Goal: Task Accomplishment & Management: Use online tool/utility

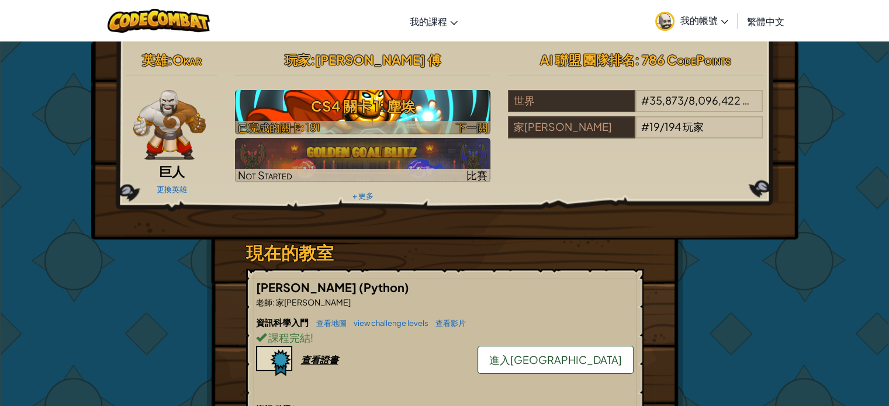
click at [335, 126] on div at bounding box center [362, 127] width 255 height 13
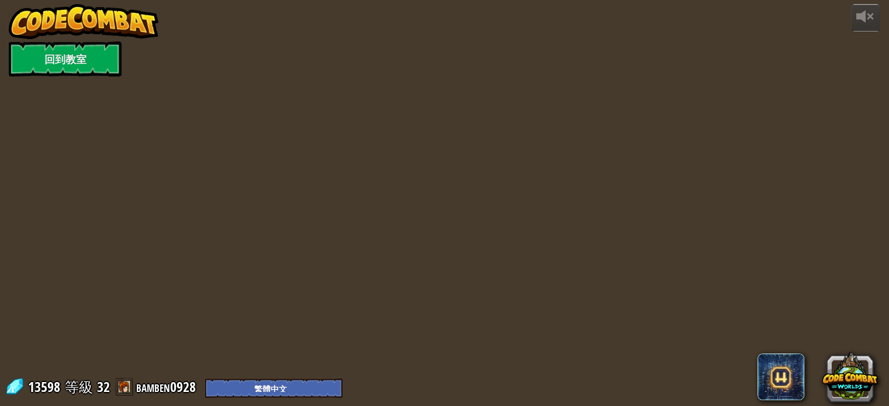
select select "zh-HANT"
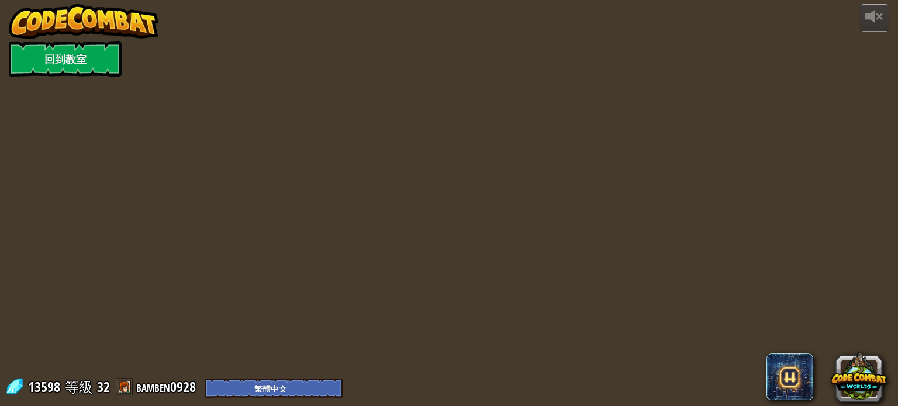
select select "zh-HANT"
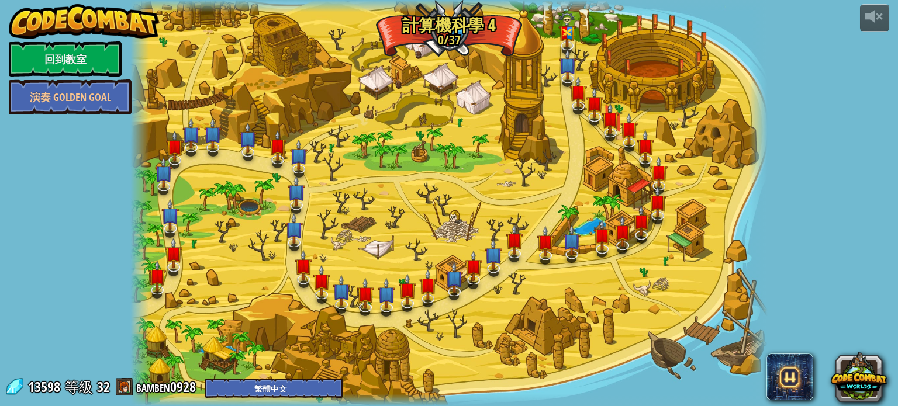
select select "zh-HANT"
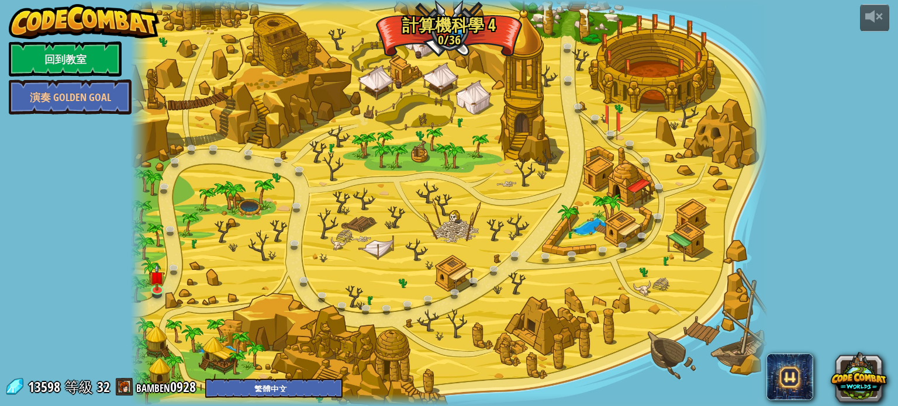
select select "zh-HANT"
click at [161, 286] on img at bounding box center [158, 271] width 16 height 36
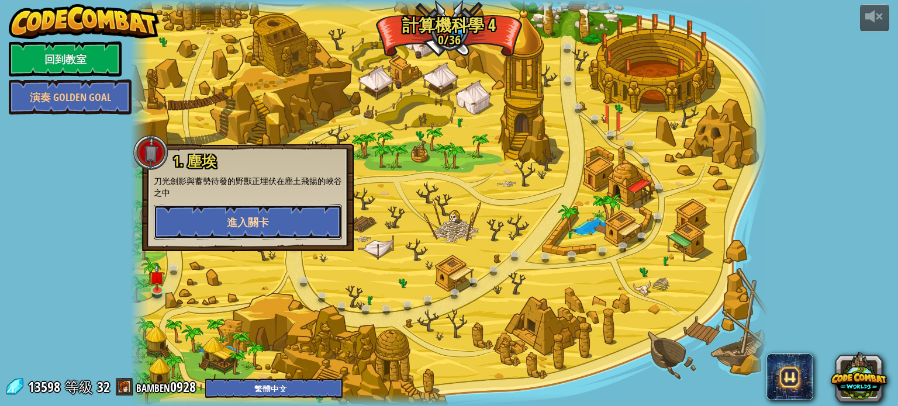
click at [309, 228] on button "進入關卡" at bounding box center [248, 222] width 188 height 35
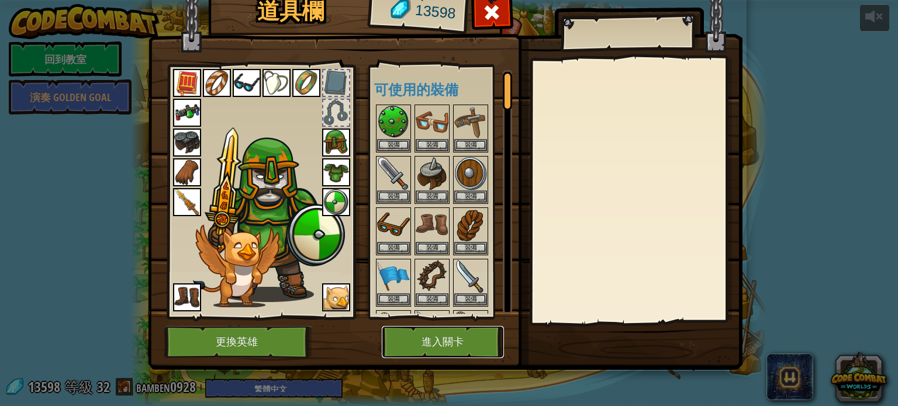
click at [458, 342] on button "進入關卡" at bounding box center [443, 342] width 122 height 32
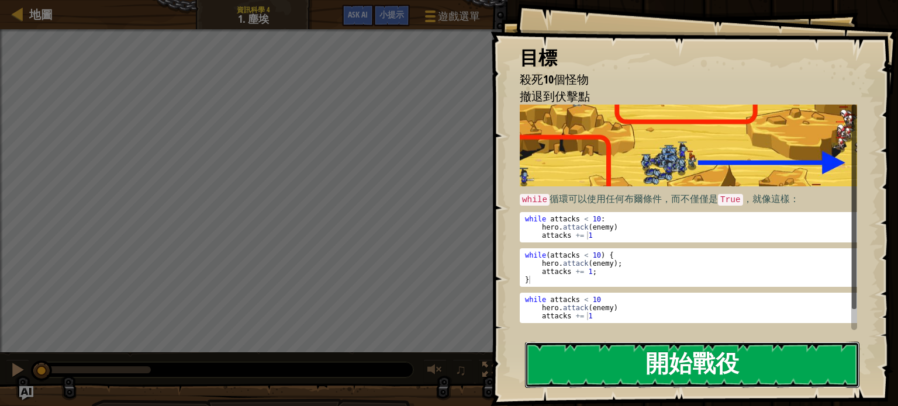
click at [588, 355] on button "開始戰役" at bounding box center [692, 365] width 334 height 46
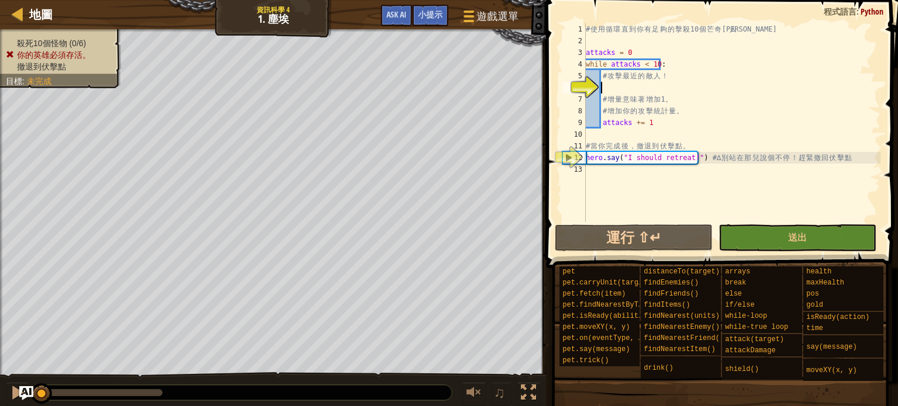
type textarea "ㄓ"
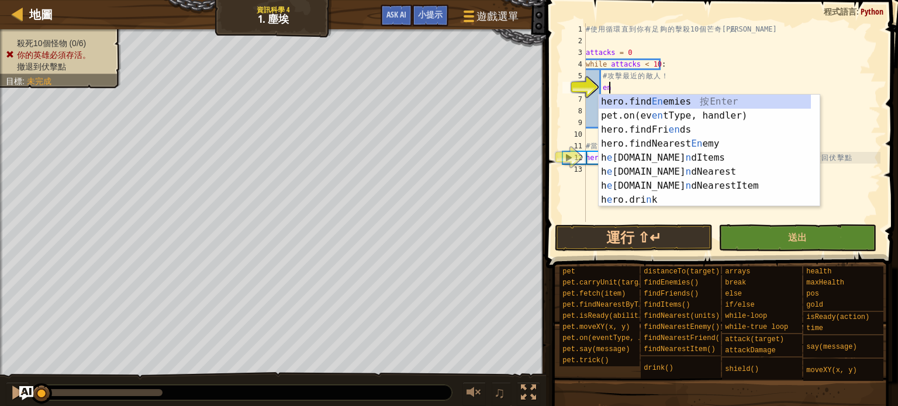
type textarea "ene"
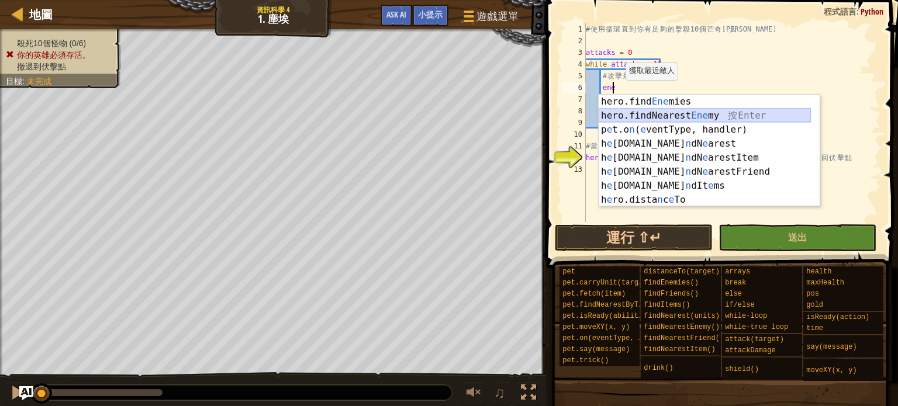
click at [615, 110] on div "hero.find Ene mies 按 Enter hero.findNearest Ene my 按 Enter p e t.o n ( e ventTy…" at bounding box center [704, 165] width 212 height 140
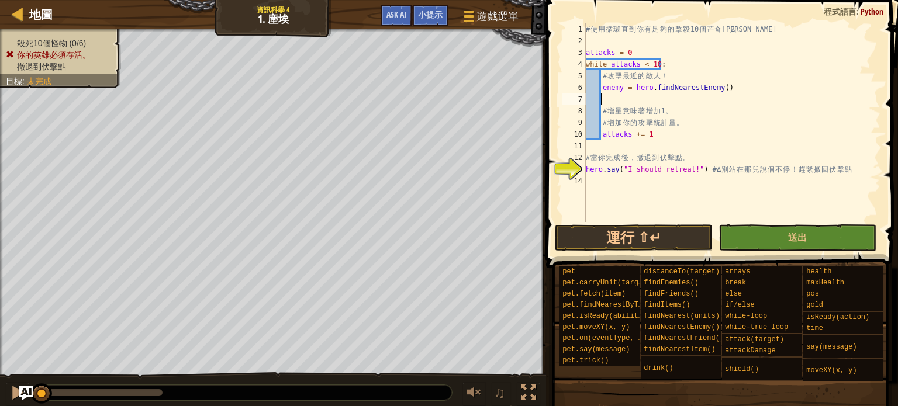
type textarea "w"
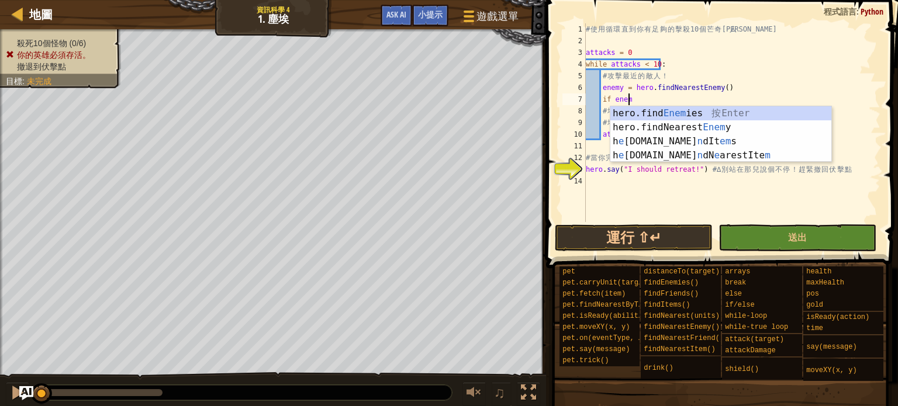
scroll to position [5, 3]
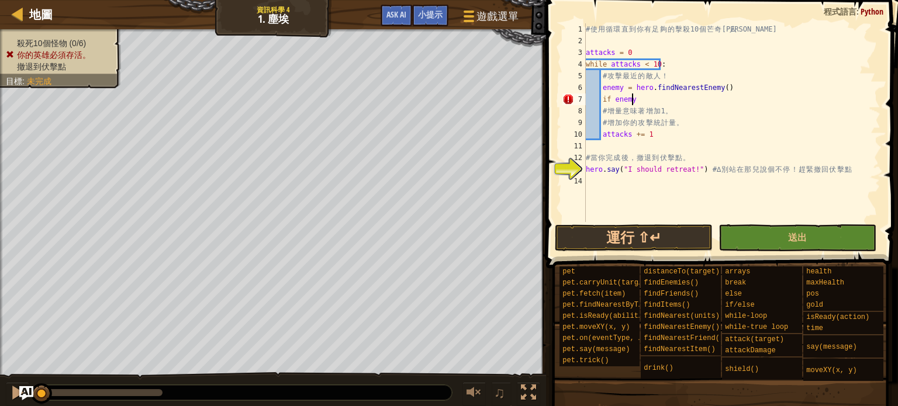
click at [635, 93] on div "# 使 用 循 環 直 到 你 有 足 夠 的 擊 殺 10 個 芒 奇 金 人 attacks = 0 while attacks < 10 : # 攻 擊…" at bounding box center [731, 134] width 297 height 222
type textarea "if enemy:"
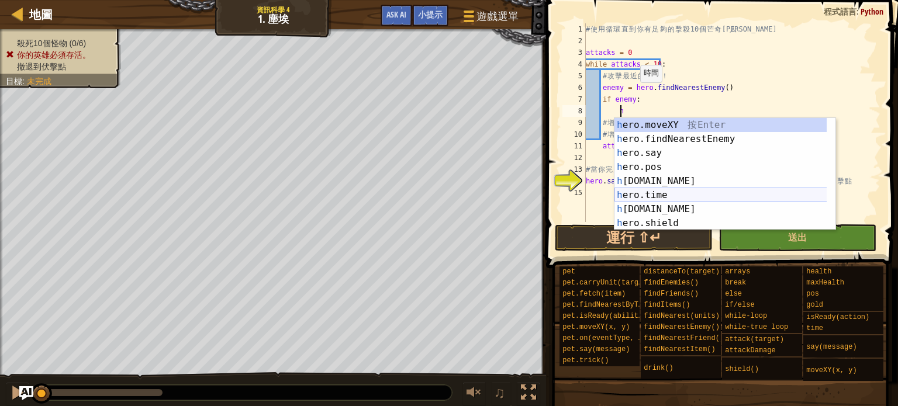
scroll to position [35, 0]
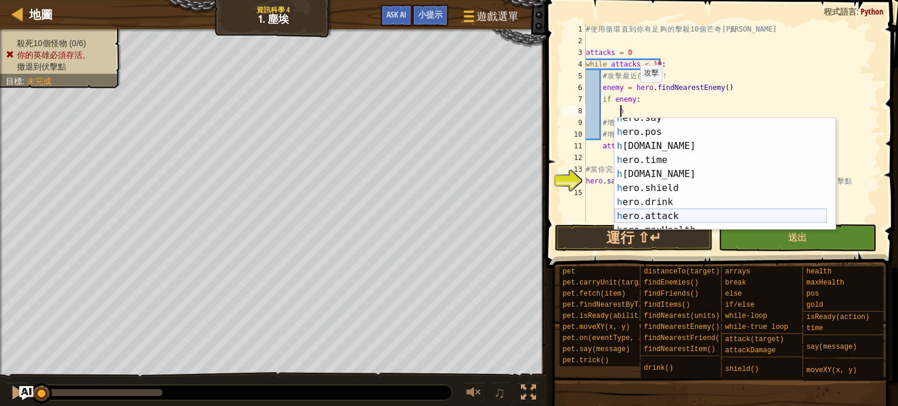
click at [688, 214] on div "h ero.say 按 Enter h ero.pos 按 Enter h ero.gold 按 Enter h ero.time 按 Enter h ero…" at bounding box center [720, 181] width 212 height 140
type textarea "hero.attack(enemy)"
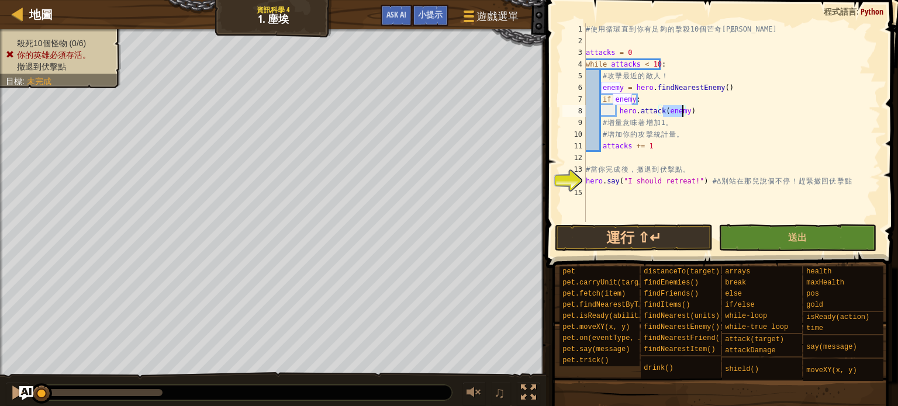
click at [589, 192] on div "# 使 用 循 環 直 到 你 有 足 夠 的 擊 殺 10 個 芒 奇 金 人 attacks = 0 while attacks < 10 : # 攻 擊…" at bounding box center [731, 134] width 297 height 222
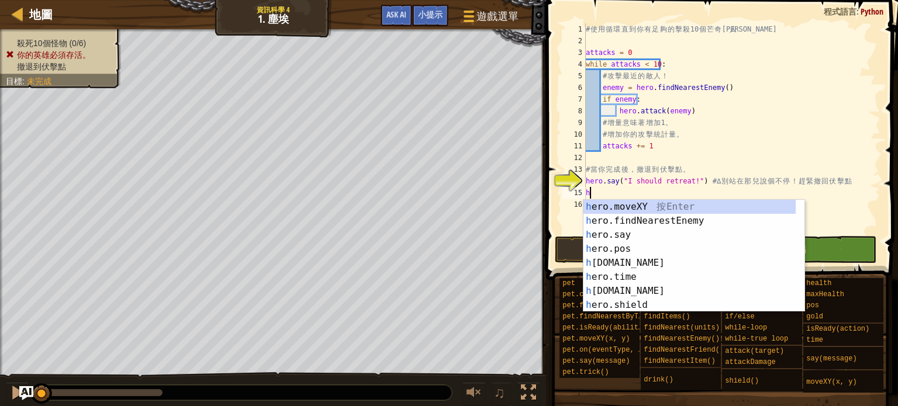
scroll to position [0, 0]
click at [633, 203] on div "h ero.moveXY 按 Enter h ero.findNearestEnemy 按 Enter h ero.say 按 Enter h ero.pos…" at bounding box center [689, 270] width 212 height 140
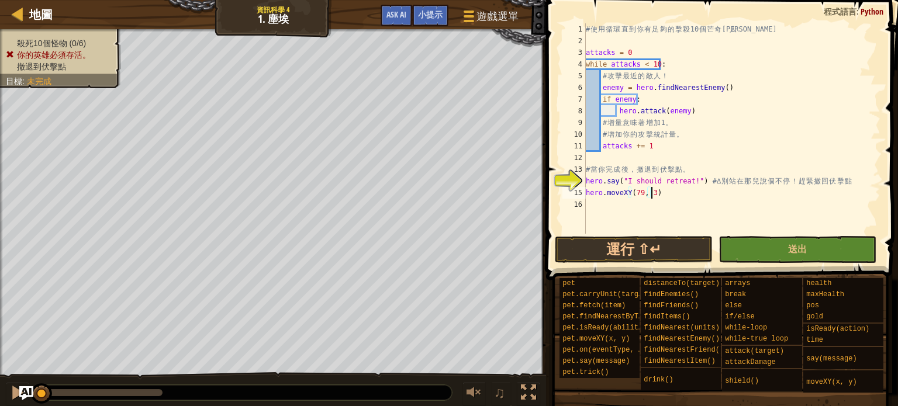
scroll to position [5, 5]
click at [774, 261] on button "送出" at bounding box center [797, 249] width 158 height 27
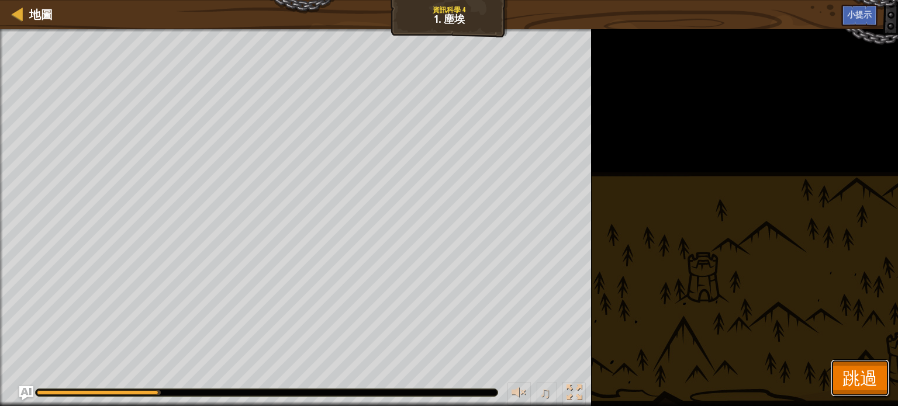
click at [867, 373] on span "跳過" at bounding box center [859, 378] width 35 height 24
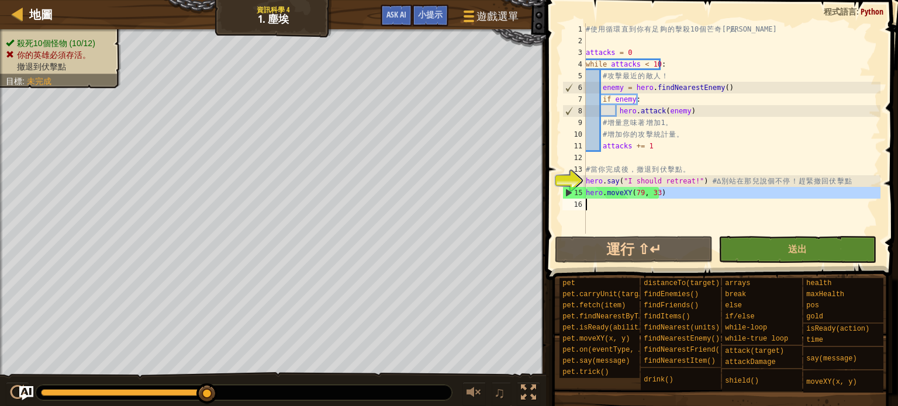
drag, startPoint x: 659, startPoint y: 195, endPoint x: 602, endPoint y: 203, distance: 57.8
click at [602, 203] on div "# 使 用 循 環 直 到 你 有 足 夠 的 擊 殺 10 個 芒 奇 金 人 attacks = 0 while attacks < 10 : # 攻 擊…" at bounding box center [731, 140] width 297 height 234
type textarea "hero.moveXY(79, 33)"
click at [858, 248] on button "送出" at bounding box center [797, 249] width 158 height 27
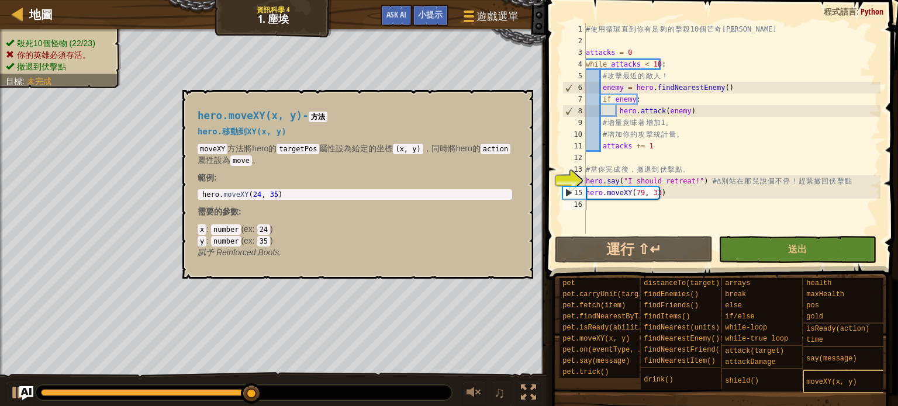
scroll to position [5, 0]
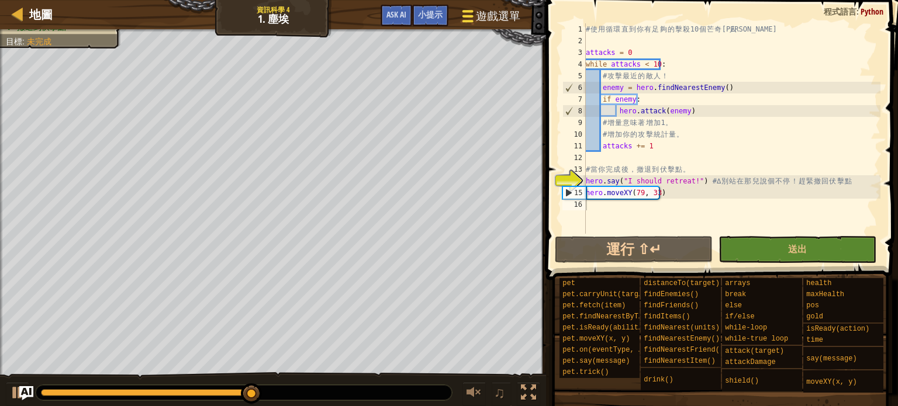
click at [481, 20] on span "遊戲選單" at bounding box center [498, 16] width 44 height 16
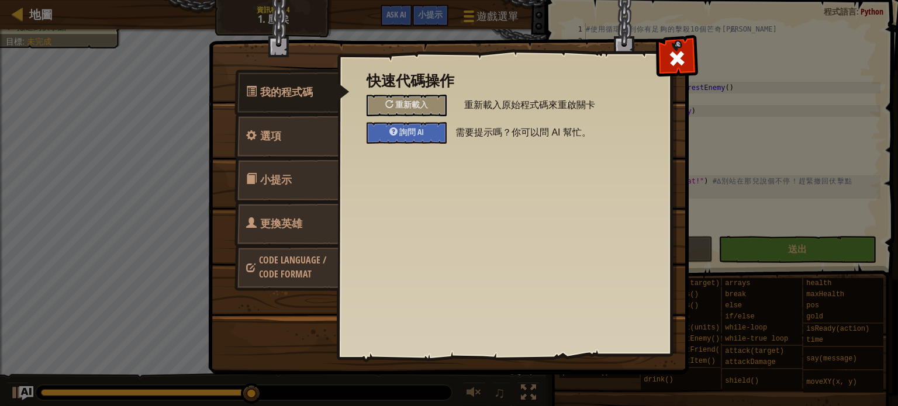
click at [298, 219] on span "更換英雄" at bounding box center [281, 223] width 42 height 15
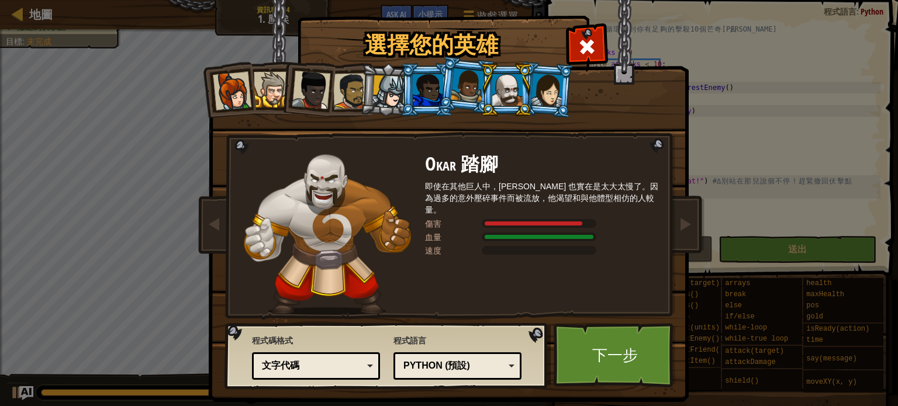
click at [413, 97] on div at bounding box center [428, 90] width 30 height 32
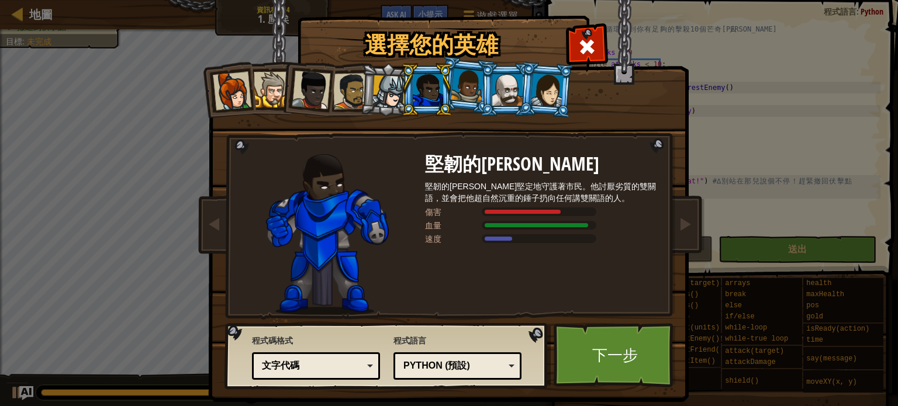
click at [462, 91] on div at bounding box center [467, 85] width 33 height 34
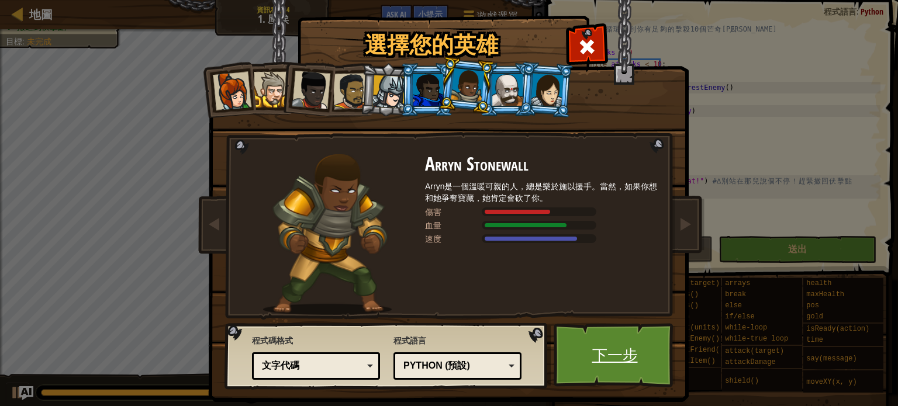
click at [606, 360] on link "下一步" at bounding box center [614, 355] width 122 height 64
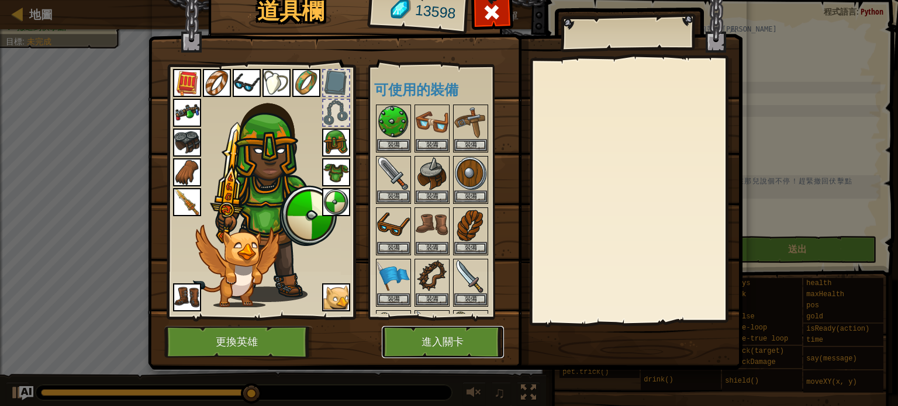
click at [407, 338] on button "進入關卡" at bounding box center [443, 342] width 122 height 32
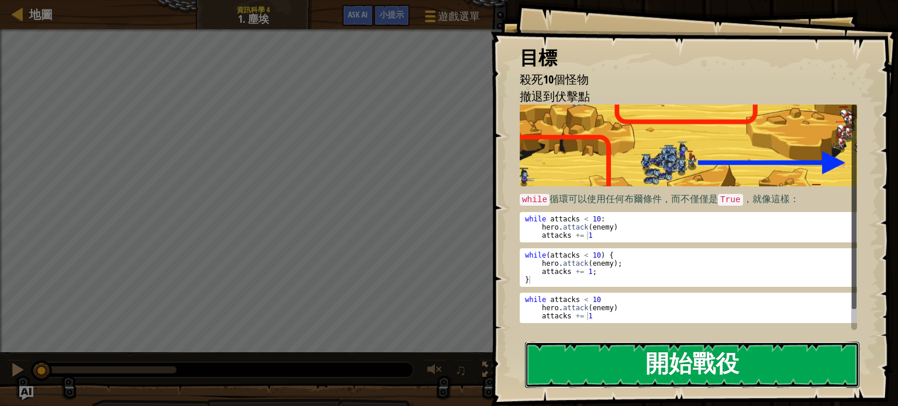
click at [615, 352] on button "開始戰役" at bounding box center [692, 365] width 334 height 46
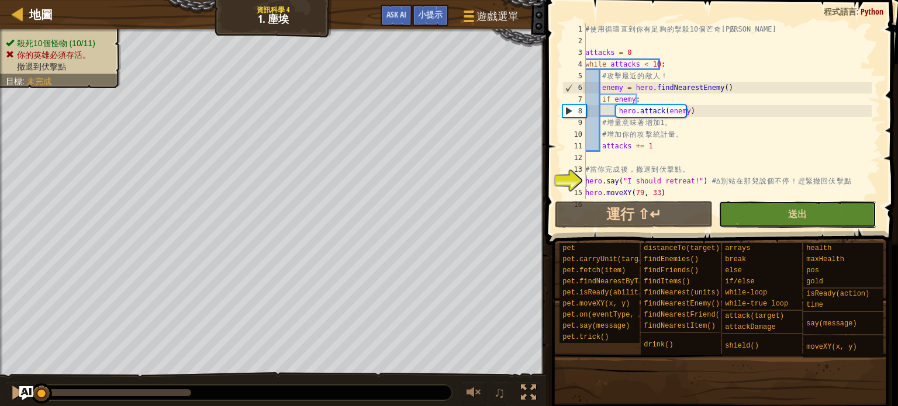
click at [771, 214] on button "送出" at bounding box center [797, 214] width 158 height 27
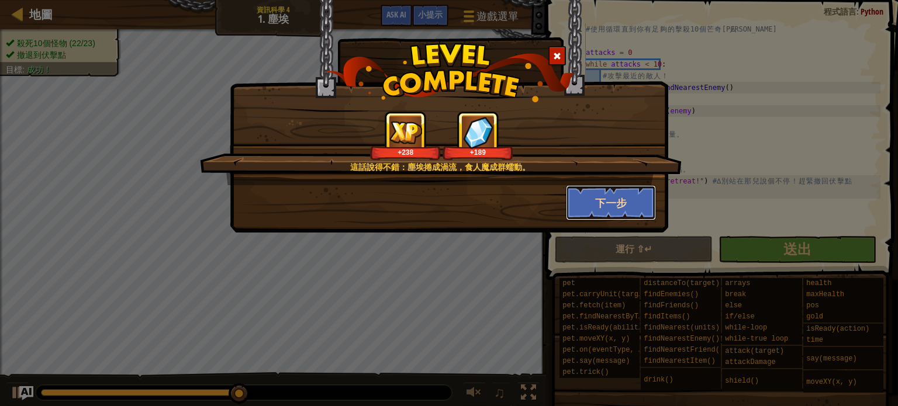
click at [626, 205] on button "下一步" at bounding box center [611, 202] width 91 height 35
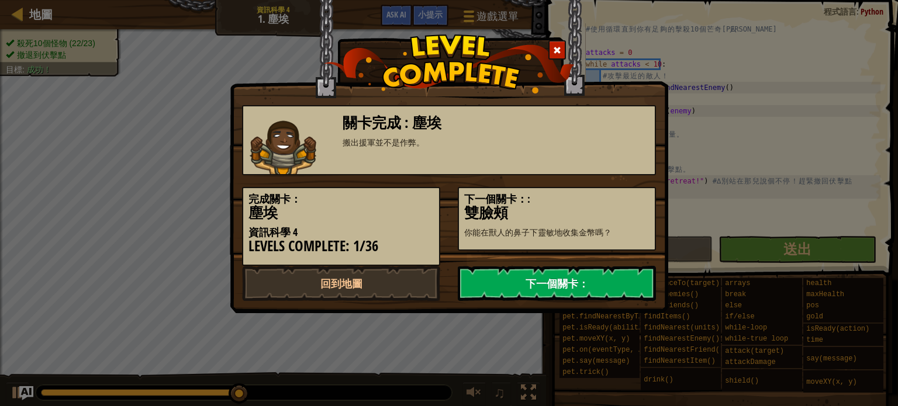
click at [554, 274] on link "下一個關卡：" at bounding box center [557, 283] width 198 height 35
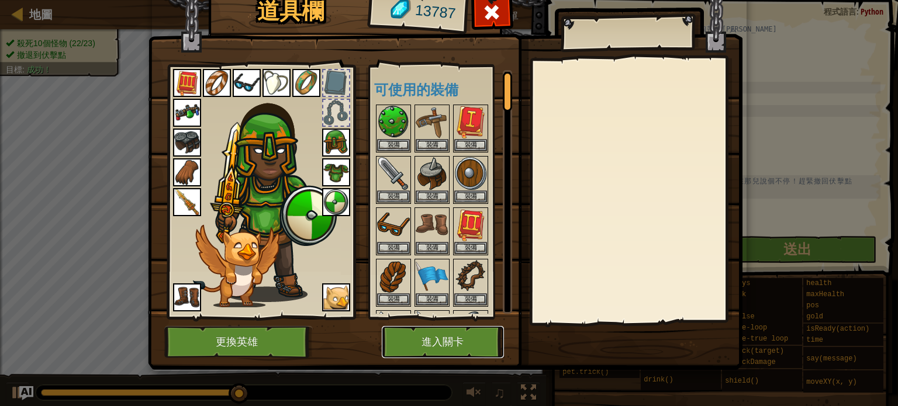
click at [469, 333] on button "進入關卡" at bounding box center [443, 342] width 122 height 32
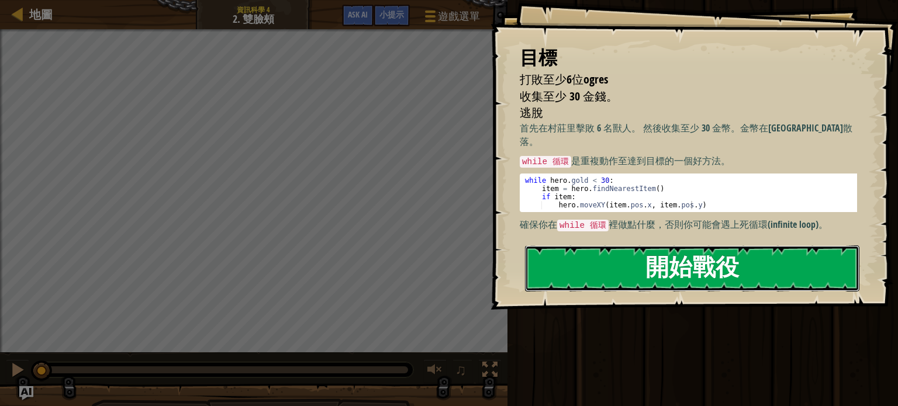
click at [628, 261] on button "開始戰役" at bounding box center [692, 268] width 334 height 46
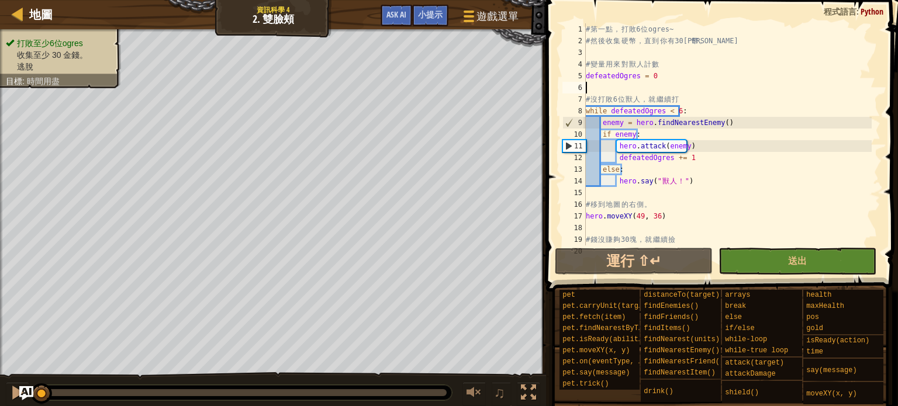
click at [587, 84] on div "# 第 一 點 ， 打 敗 6 位 ogres~ # 然 後 收 集 硬 幣 ， 直 到 你 有 30 金 幣 。 # 變 量 用 來 對 獸 人 計 數 d…" at bounding box center [727, 145] width 288 height 245
drag, startPoint x: 634, startPoint y: 78, endPoint x: 585, endPoint y: 75, distance: 49.1
click at [585, 75] on div "1 2 3 4 5 6 7 8 9 10 11 12 13 14 15 16 17 18 19 20 # 第 一 點 ， 打 敗 6 位 ogres~ # 然…" at bounding box center [720, 134] width 320 height 222
type textarea "defeatedOgres = 0"
click at [589, 86] on div "# 第 一 點 ， 打 敗 6 位 ogres~ # 然 後 收 集 硬 幣 ， 直 到 你 有 30 金 幣 。 # 變 量 用 來 對 獸 人 計 數 d…" at bounding box center [727, 145] width 288 height 245
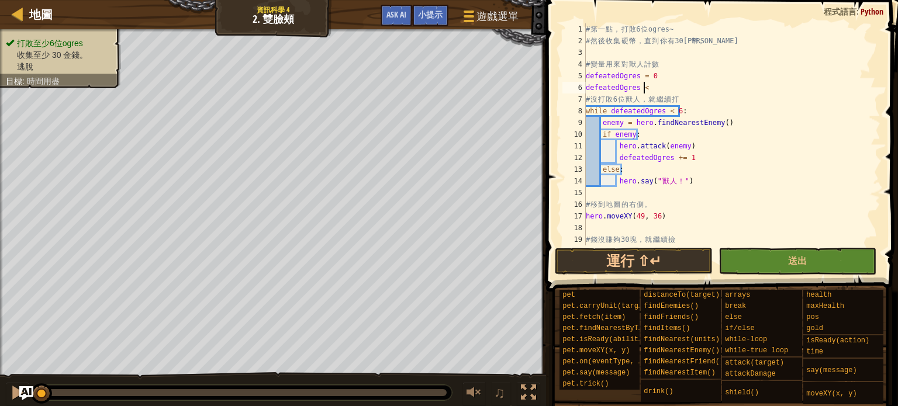
scroll to position [5, 4]
click at [642, 85] on div "# 第 一 點 ， 打 敗 6 位 ogres~ # 然 後 收 集 硬 幣 ， 直 到 你 有 30 金 幣 。 # 變 量 用 來 對 獸 人 計 數 d…" at bounding box center [727, 145] width 288 height 245
type textarea "defeatedOgres < 6"
drag, startPoint x: 657, startPoint y: 86, endPoint x: 587, endPoint y: 87, distance: 70.1
click at [587, 87] on div "# 第 一 點 ， 打 敗 6 位 ogres~ # 然 後 收 集 硬 幣 ， 直 到 你 有 30 金 幣 。 # 變 量 用 來 對 獸 人 計 數 d…" at bounding box center [727, 145] width 288 height 245
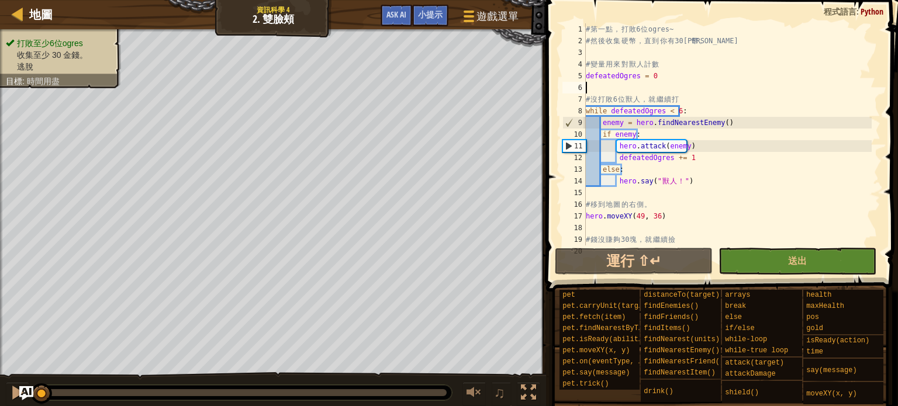
scroll to position [70, 0]
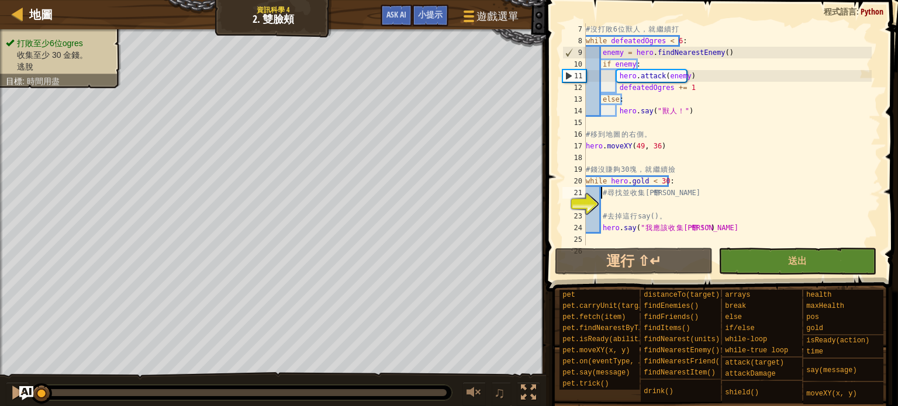
click at [601, 198] on div "# 沒 打 敗 6 位 獸 人 ， 就 繼 續 打 while defeatedOgres < 6 : enemy = hero . findNearestE…" at bounding box center [727, 145] width 288 height 245
type textarea "# 尋找並收集金幣"
click at [608, 204] on div "# 沒 打 敗 6 位 獸 人 ， 就 繼 續 打 while defeatedOgres < 6 : enemy = hero . findNearestE…" at bounding box center [727, 145] width 288 height 245
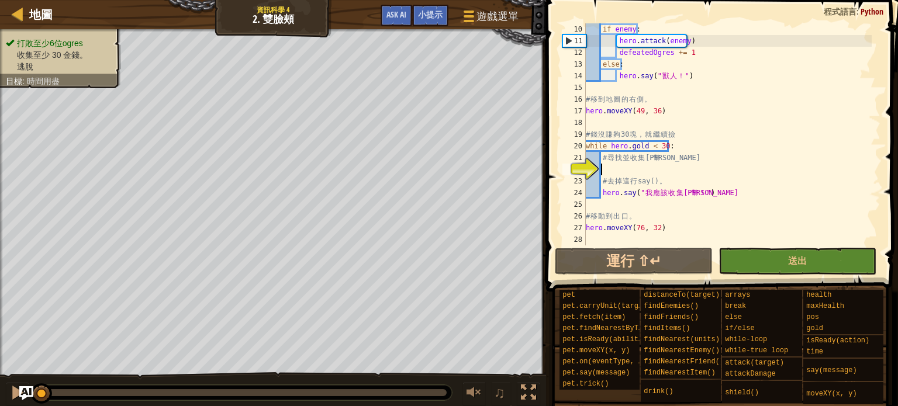
scroll to position [105, 0]
type textarea "i"
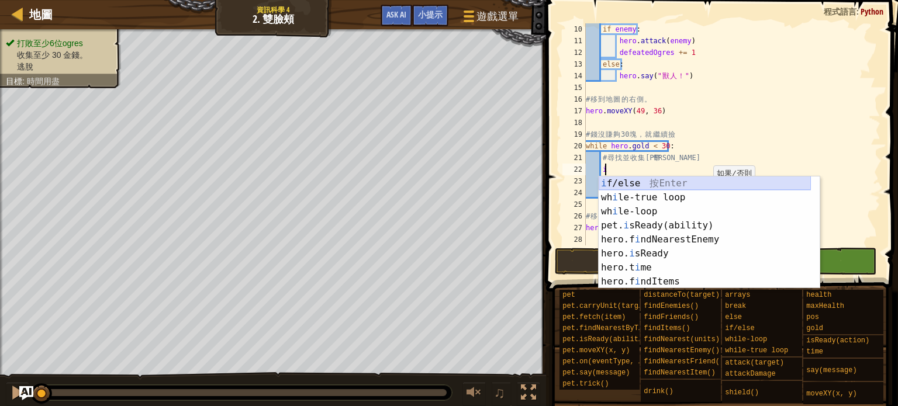
scroll to position [5, 0]
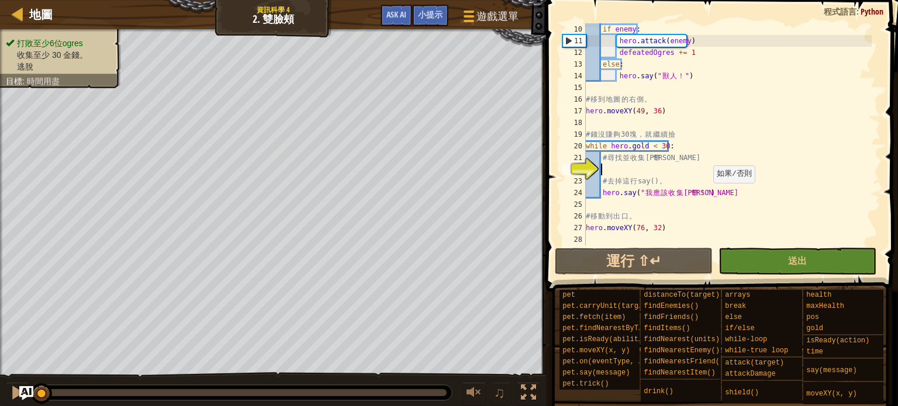
type textarea "e"
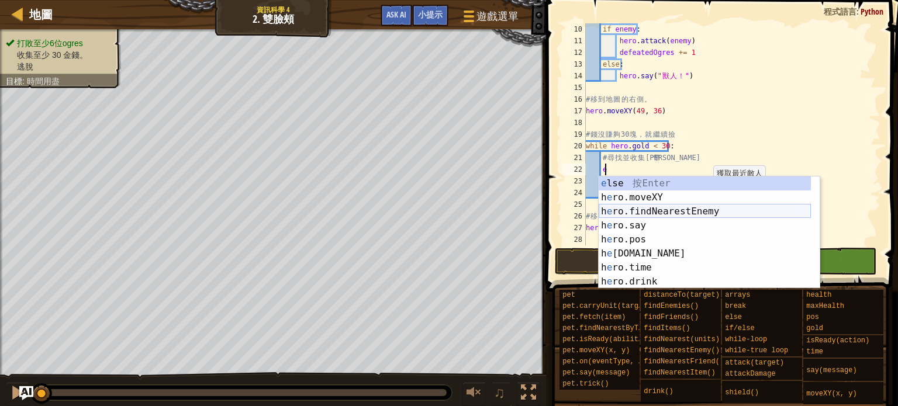
click at [673, 207] on div "e lse 按 Enter h e ro.moveXY 按 Enter h e ro.findNearestEnemy 按 Enter h e ro.say …" at bounding box center [704, 246] width 212 height 140
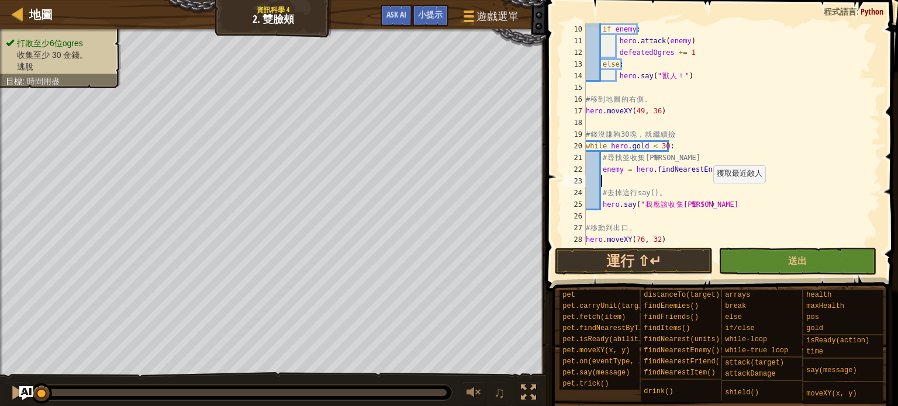
scroll to position [5, 0]
drag, startPoint x: 619, startPoint y: 171, endPoint x: 601, endPoint y: 174, distance: 18.3
click at [601, 174] on div "if enemy : hero . attack ( enemy ) defeatedOgres += 1 else : hero . say ( " 獸 人…" at bounding box center [727, 145] width 288 height 245
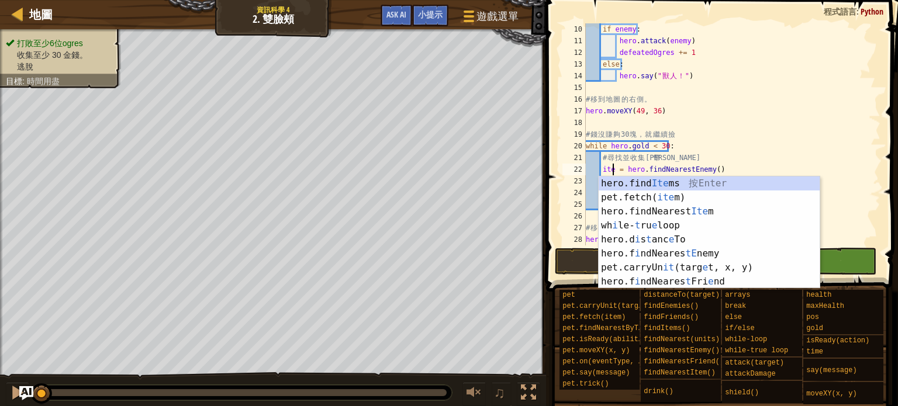
scroll to position [5, 2]
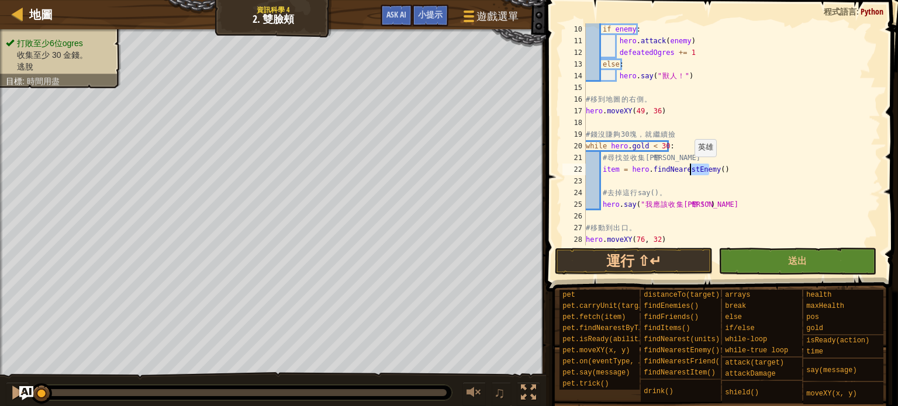
drag, startPoint x: 708, startPoint y: 168, endPoint x: 688, endPoint y: 168, distance: 19.9
click at [688, 168] on div "if enemy : hero . attack ( enemy ) defeatedOgres += 1 else : hero . say ( " 獸 人…" at bounding box center [727, 145] width 288 height 245
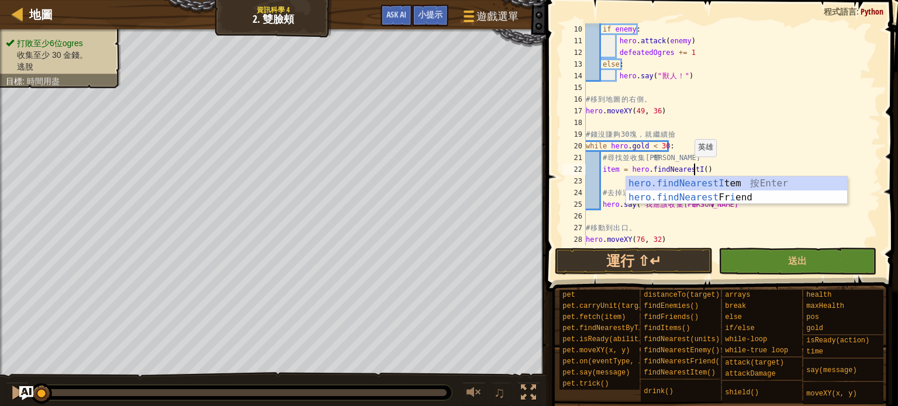
scroll to position [5, 9]
type textarea "item = hero.findNearestItem()"
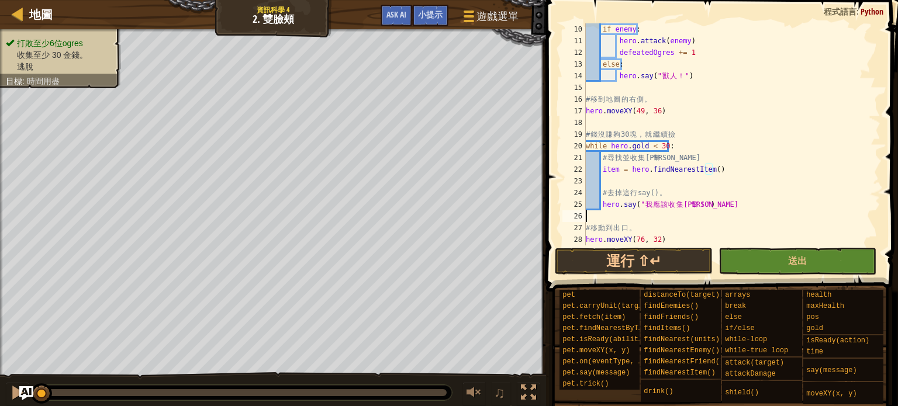
click at [795, 217] on div "if enemy : hero . attack ( enemy ) defeatedOgres += 1 else : hero . say ( " 獸 人…" at bounding box center [727, 145] width 288 height 245
click at [604, 179] on div "if enemy : hero . attack ( enemy ) defeatedOgres += 1 else : hero . say ( " 獸 人…" at bounding box center [727, 145] width 288 height 245
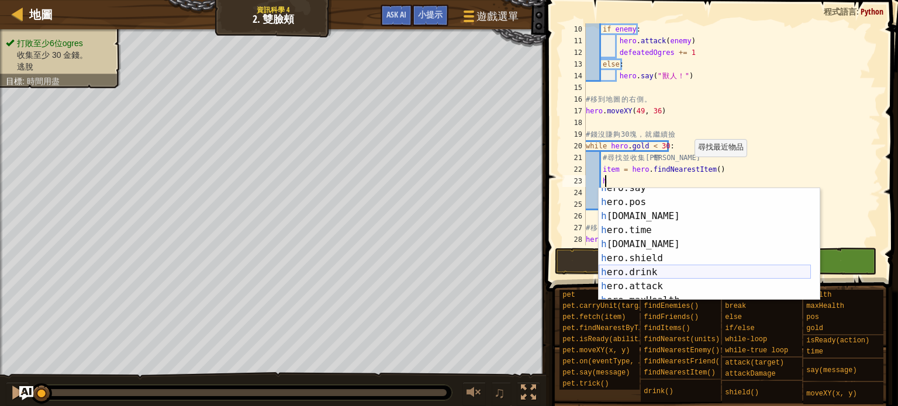
scroll to position [0, 0]
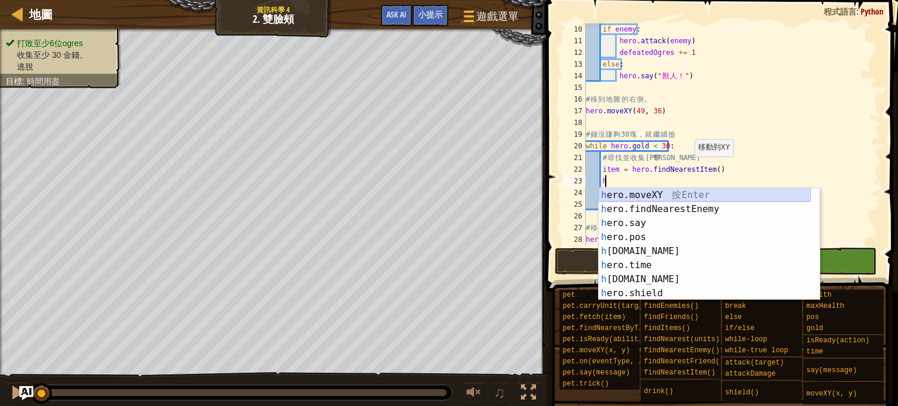
click at [681, 196] on div "h ero.moveXY 按 Enter h ero.findNearestEnemy 按 Enter h ero.say 按 Enter h ero.pos…" at bounding box center [704, 258] width 212 height 140
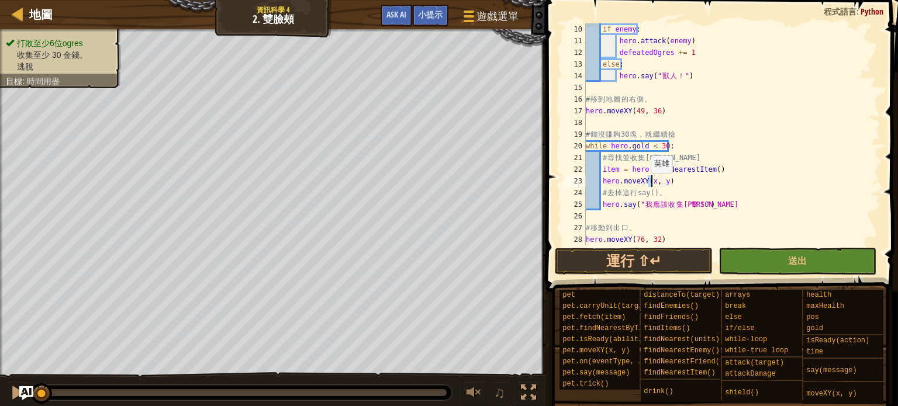
click at [645, 184] on div "if enemy : hero . attack ( enemy ) defeatedOgres += 1 else : hero . say ( " 獸 人…" at bounding box center [727, 145] width 288 height 245
click at [646, 179] on div "if enemy : hero . attack ( enemy ) defeatedOgres += 1 else : hero . say ( " 獸 人…" at bounding box center [727, 145] width 288 height 245
click at [694, 184] on div "if enemy : hero . attack ( enemy ) defeatedOgres += 1 else : hero . say ( " 獸 人…" at bounding box center [727, 145] width 288 height 245
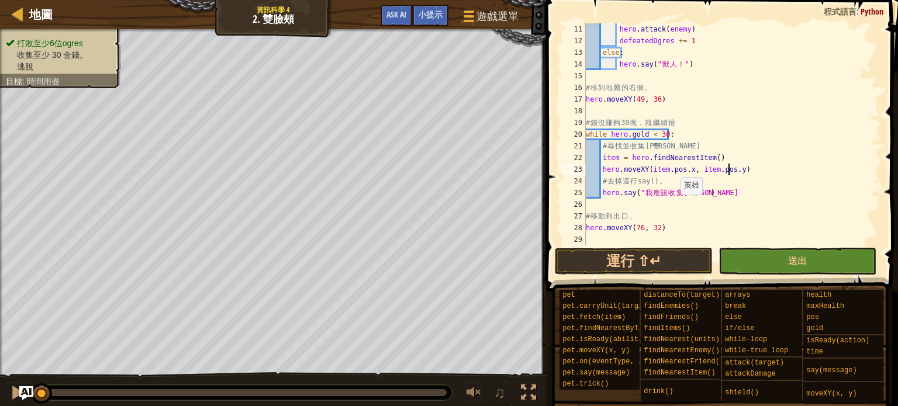
scroll to position [117, 0]
type textarea "hero.moveXY(item.pos.x, item.pos.y)"
click at [777, 255] on button "送出" at bounding box center [797, 261] width 158 height 27
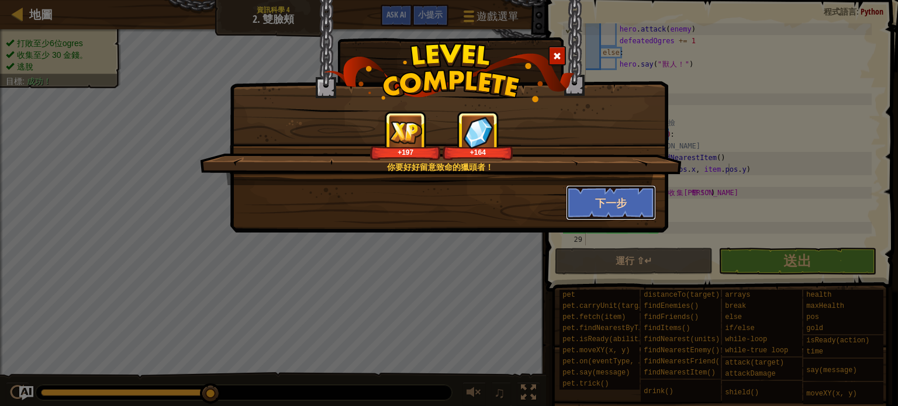
click at [619, 198] on button "下一步" at bounding box center [611, 202] width 91 height 35
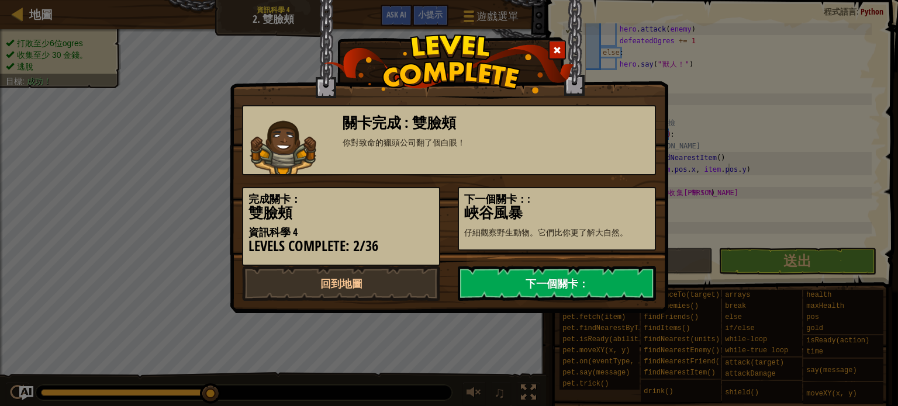
click at [599, 280] on link "下一個關卡：" at bounding box center [557, 283] width 198 height 35
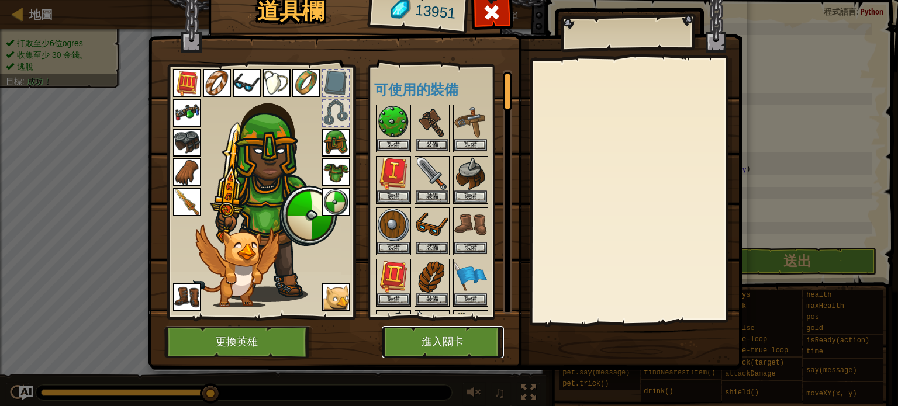
click at [450, 334] on button "進入關卡" at bounding box center [443, 342] width 122 height 32
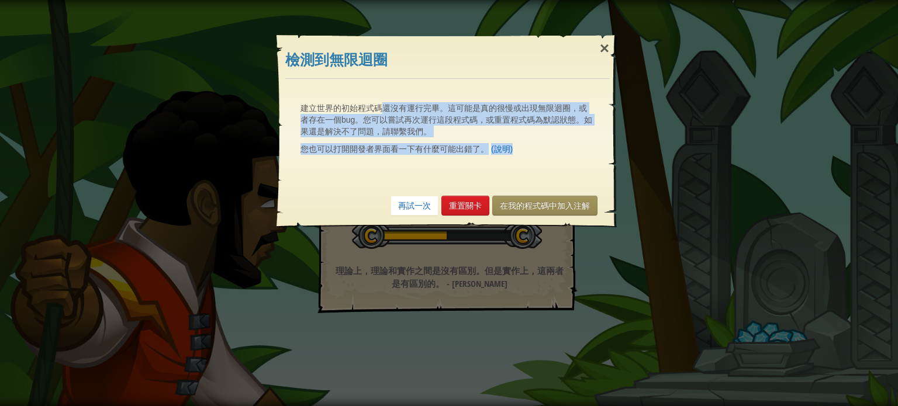
drag, startPoint x: 381, startPoint y: 106, endPoint x: 579, endPoint y: 147, distance: 201.7
click at [579, 147] on div "建立世界的初始程式碼還沒有運行完畢。這可能是真的很慢或出現無限迴圈，或者存在一個bug。您可以嘗試再次運行這段程式碼，或重置程式碼為默認狀態。如果還是解決不了…" at bounding box center [447, 132] width 317 height 82
click at [579, 147] on p "您也可以打開開發者界面看一下有什麼可能出錯了。 (說明)" at bounding box center [446, 149] width 293 height 12
drag, startPoint x: 302, startPoint y: 105, endPoint x: 517, endPoint y: 143, distance: 218.5
click at [517, 143] on div "建立世界的初始程式碼還沒有運行完畢。這可能是真的很慢或出現無限迴圈，或者存在一個bug。您可以嘗試再次運行這段程式碼，或重置程式碼為默認狀態。如果還是解決不了…" at bounding box center [447, 132] width 317 height 82
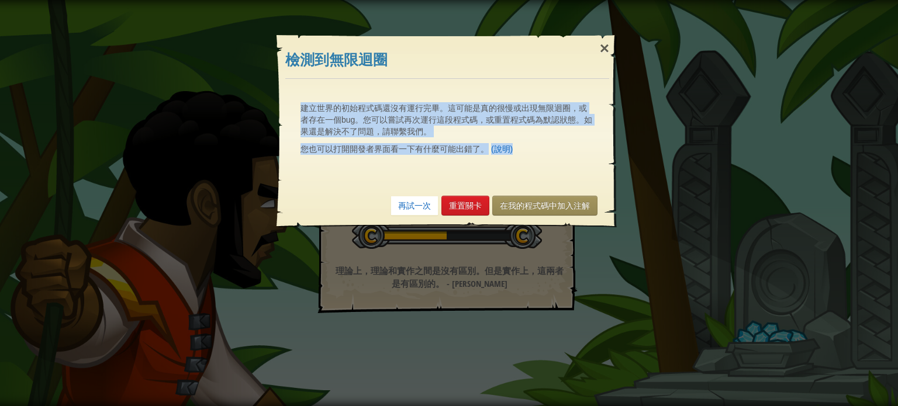
click at [554, 146] on p "您也可以打開開發者界面看一下有什麼可能出錯了。 (說明)" at bounding box center [446, 149] width 293 height 12
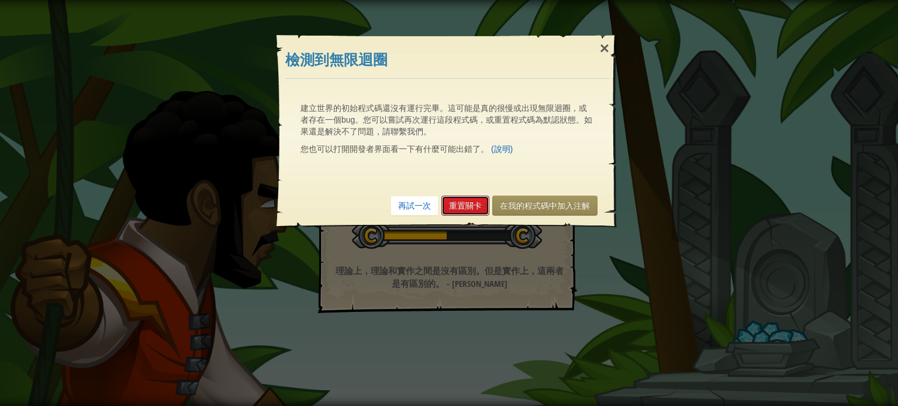
click at [473, 209] on link "重置關卡" at bounding box center [465, 206] width 48 height 20
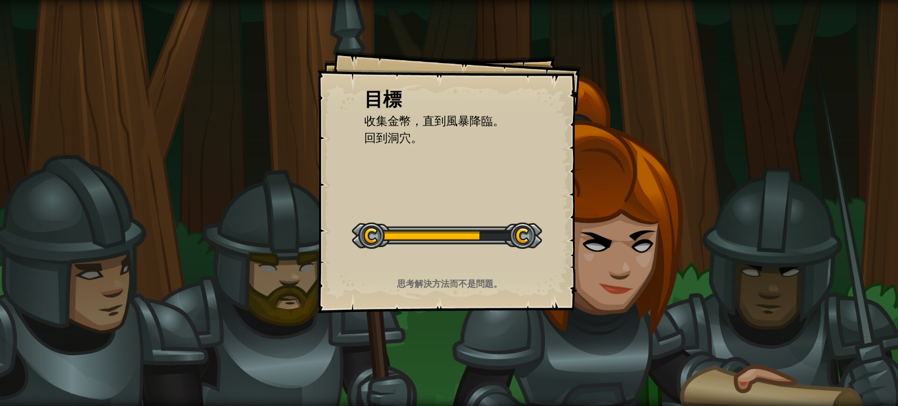
drag, startPoint x: 458, startPoint y: 236, endPoint x: 521, endPoint y: 233, distance: 63.2
click at [521, 233] on div at bounding box center [447, 236] width 190 height 26
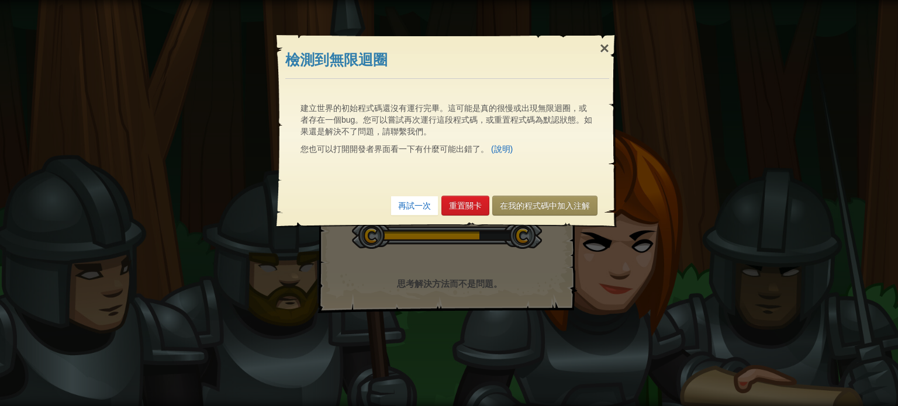
drag, startPoint x: 527, startPoint y: 230, endPoint x: 527, endPoint y: 240, distance: 9.3
click at [527, 1] on body "目標 收集金幣，直到風暴降臨。 回到洞穴。 開始戰役 從伺服器載入失敗 您將需要訂閱來開啟這關。 訂閱 您需要加入一個課程來遊玩此關卡。 回到我的課程 詢問您…" at bounding box center [449, 0] width 898 height 1
click at [457, 199] on link "重置關卡" at bounding box center [465, 206] width 48 height 20
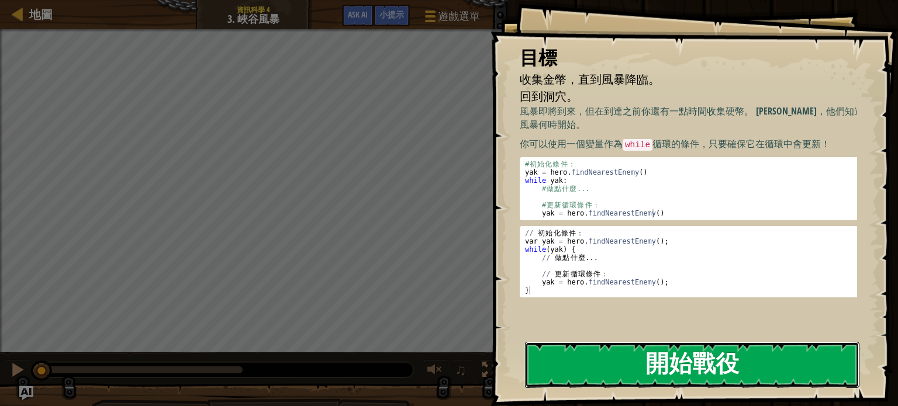
click at [628, 372] on button "開始戰役" at bounding box center [692, 365] width 334 height 46
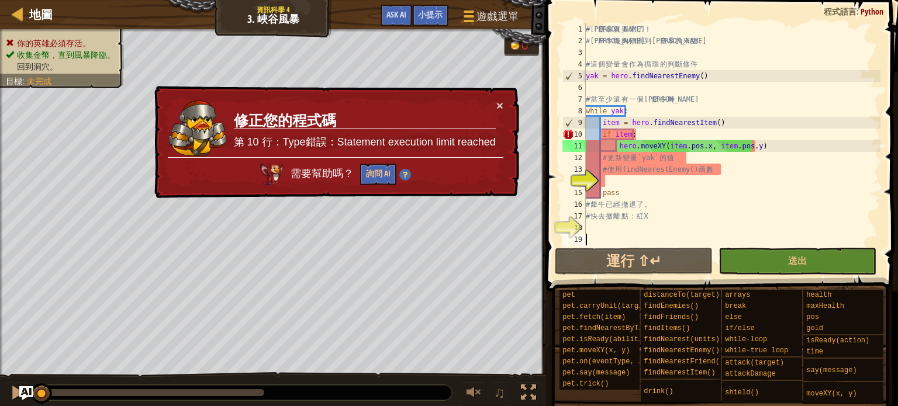
click at [715, 237] on div "# 沙 塵 暴 就 要 來 了 ！ # [PERSON_NAME] 能 夠 預 測 到 沙 塵 暴 的 來 臨 。 # 這 個 變 量 會 作 為 循 環 的…" at bounding box center [731, 145] width 297 height 245
click at [701, 212] on div "# 沙 塵 暴 就 要 來 了 ！ # [PERSON_NAME] 能 夠 預 測 到 沙 塵 暴 的 來 臨 。 # 這 個 變 量 會 作 為 循 環 的…" at bounding box center [731, 145] width 297 height 245
type textarea "# 快去撤離點：紅X"
click at [599, 179] on div "# 沙 塵 暴 就 要 來 了 ！ # [PERSON_NAME] 能 夠 預 測 到 沙 塵 暴 的 來 臨 。 # 這 個 變 量 會 作 為 循 環 的…" at bounding box center [731, 145] width 297 height 245
click at [600, 179] on div "# 沙 塵 暴 就 要 來 了 ！ # [PERSON_NAME] 能 夠 預 測 到 沙 塵 暴 的 來 臨 。 # 這 個 變 量 會 作 為 循 環 的…" at bounding box center [731, 145] width 297 height 245
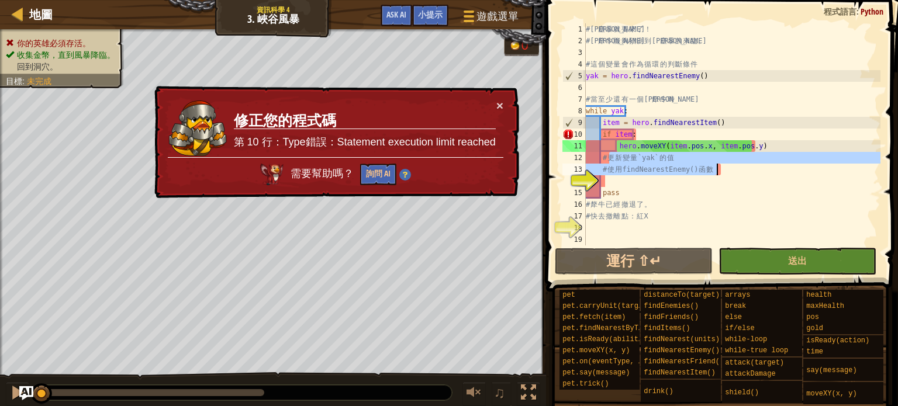
drag, startPoint x: 611, startPoint y: 157, endPoint x: 716, endPoint y: 174, distance: 106.6
click at [716, 174] on div "# 沙 塵 暴 就 要 來 了 ！ # [PERSON_NAME] 能 夠 預 測 到 沙 塵 暴 的 來 臨 。 # 這 個 變 量 會 作 為 循 環 的…" at bounding box center [731, 145] width 297 height 245
type textarea "# 更新變量 `yak` 的值 # 使用 findNearestEnemy() 函數"
click at [601, 183] on div "# 沙 塵 暴 就 要 來 了 ！ # [PERSON_NAME] 能 夠 預 測 到 沙 塵 暴 的 來 臨 。 # 這 個 變 量 會 作 為 循 環 的…" at bounding box center [731, 145] width 297 height 245
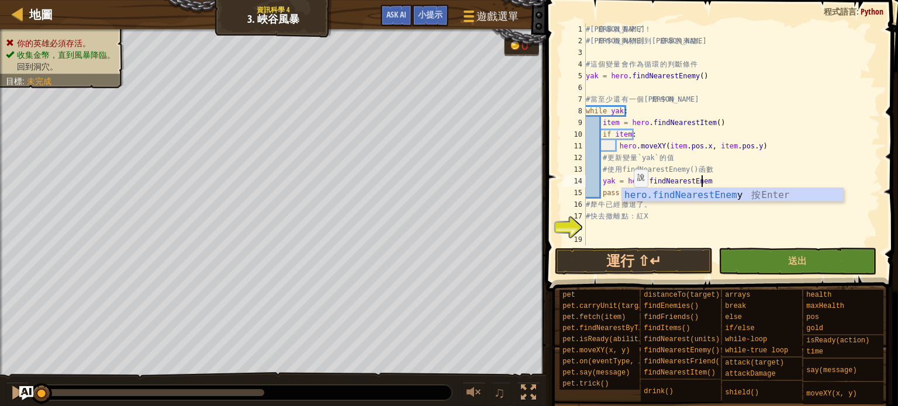
scroll to position [5, 9]
click at [749, 213] on div "# 沙 塵 暴 就 要 來 了 ！ # [PERSON_NAME] 能 夠 預 測 到 沙 塵 暴 的 來 臨 。 # 這 個 變 量 會 作 為 循 環 的…" at bounding box center [731, 145] width 297 height 245
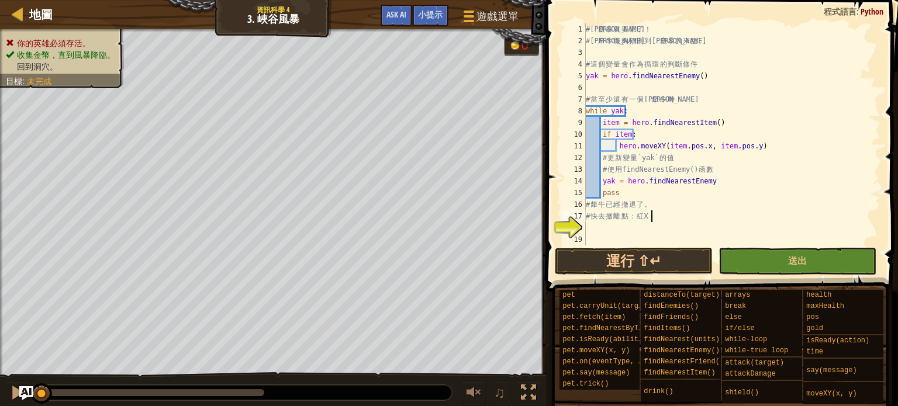
scroll to position [5, 4]
click at [711, 181] on div "# 沙 塵 暴 就 要 來 了 ！ # [PERSON_NAME] 能 夠 預 測 到 沙 塵 暴 的 來 臨 。 # 這 個 變 量 會 作 為 循 環 的…" at bounding box center [731, 145] width 297 height 245
type textarea "ㄢ"
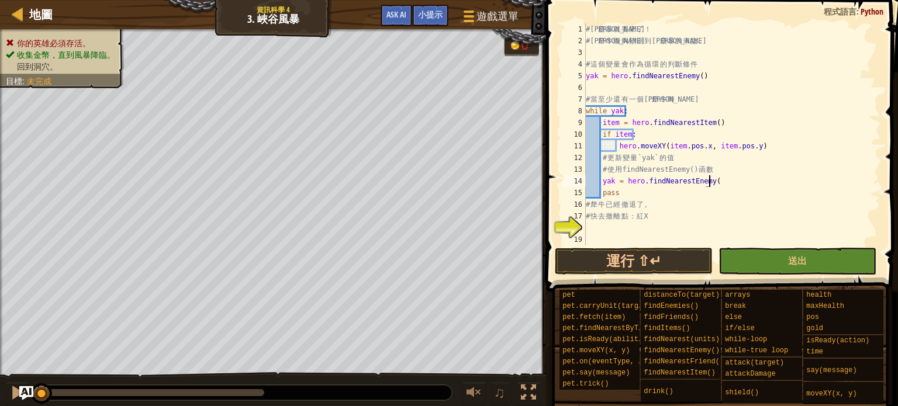
type textarea ")"
type textarea "pass"
type textarea "yak = hero.findNearestEnemy()"
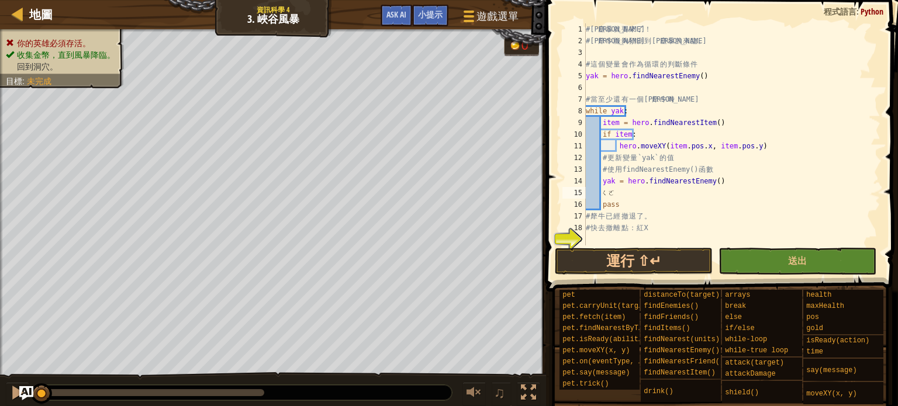
type textarea "ㄑ"
type textarea "if yak = 0"
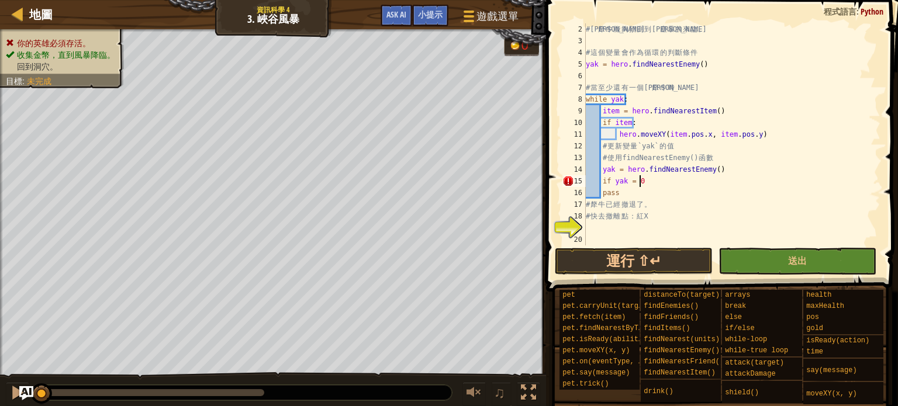
scroll to position [12, 0]
click at [592, 226] on div "# [PERSON_NAME] 能 夠 預 測 到 沙 塵 暴 的 來 臨 。 # 這 個 變 量 會 作 為 循 環 的 判 斷 條 件 yak = her…" at bounding box center [727, 145] width 288 height 245
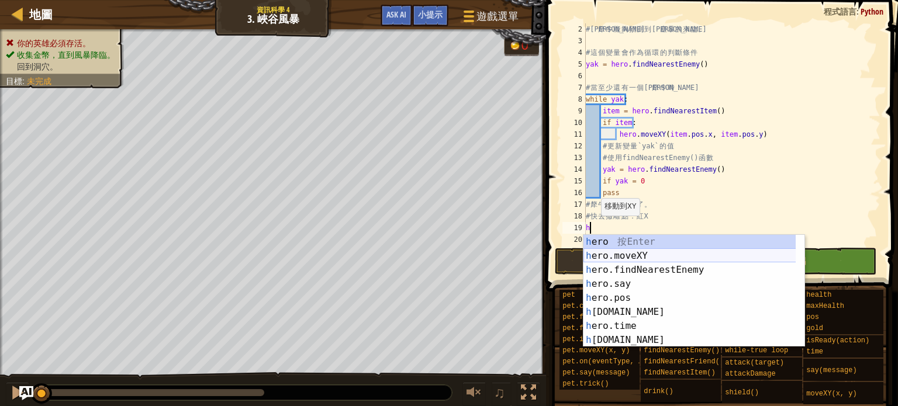
click at [622, 252] on div "h ero 按 Enter h ero.moveXY 按 Enter h ero.findNearestEnemy 按 Enter h ero.say 按 E…" at bounding box center [693, 305] width 221 height 140
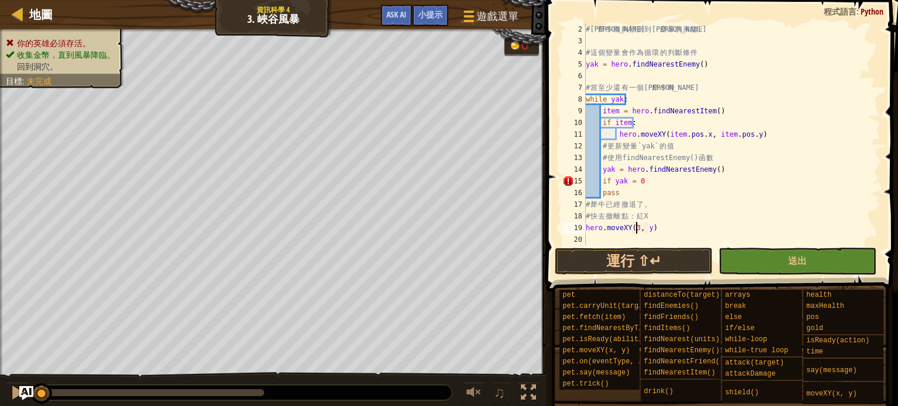
type textarea "hero.moveXY(38, y)"
click at [650, 234] on div "# [PERSON_NAME] 能 夠 預 測 到 沙 塵 暴 的 來 臨 。 # 這 個 變 量 會 作 為 循 環 的 判 斷 條 件 yak = her…" at bounding box center [727, 145] width 288 height 245
click at [650, 228] on div "# [PERSON_NAME] 能 夠 預 測 到 沙 塵 暴 的 來 臨 。 # 這 個 變 量 會 作 為 循 環 的 判 斷 條 件 yak = her…" at bounding box center [727, 145] width 288 height 245
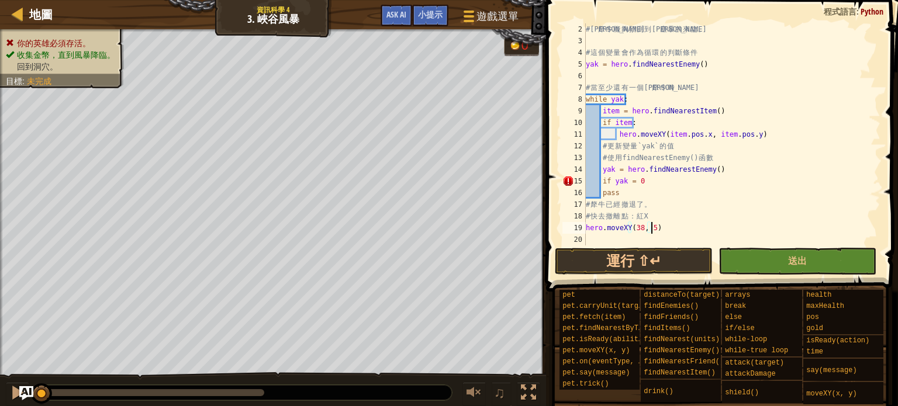
scroll to position [5, 5]
click at [631, 182] on div "# [PERSON_NAME] 能 夠 預 測 到 沙 塵 暴 的 來 臨 。 # 這 個 變 量 會 作 為 循 環 的 判 斷 條 件 yak = her…" at bounding box center [727, 145] width 288 height 245
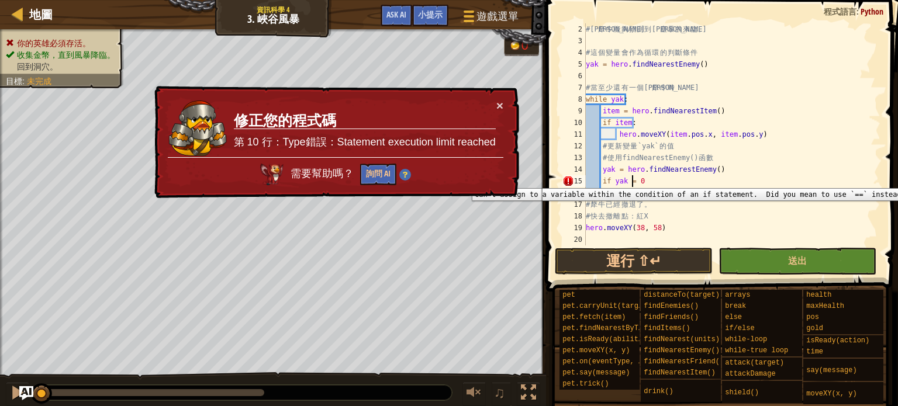
click at [572, 179] on div "15" at bounding box center [573, 181] width 23 height 12
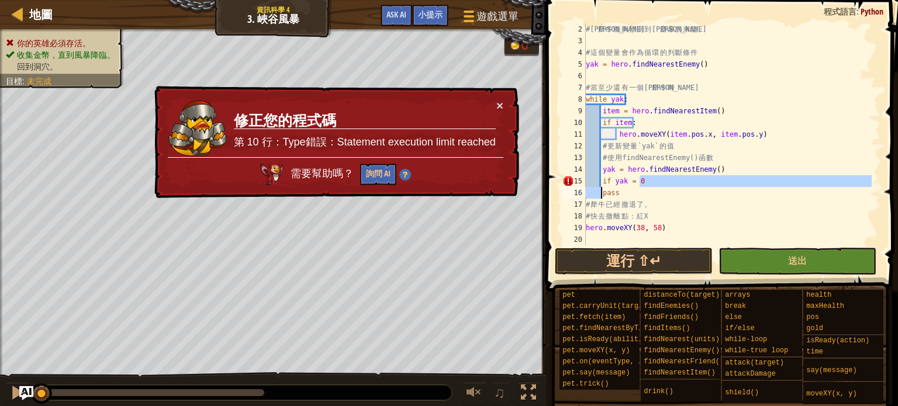
drag, startPoint x: 640, startPoint y: 183, endPoint x: 601, endPoint y: 187, distance: 39.4
click at [601, 187] on div "# [PERSON_NAME] 能 夠 預 測 到 沙 塵 暴 的 來 臨 。 # 這 個 變 量 會 作 為 循 環 的 判 斷 條 件 yak = her…" at bounding box center [727, 145] width 288 height 245
drag, startPoint x: 620, startPoint y: 179, endPoint x: 660, endPoint y: 179, distance: 40.3
click at [629, 178] on div "# [PERSON_NAME] 能 夠 預 測 到 沙 塵 暴 的 來 臨 。 # 這 個 變 量 會 作 為 循 環 的 判 斷 條 件 yak = her…" at bounding box center [727, 145] width 288 height 245
type textarea "if yak = 0"
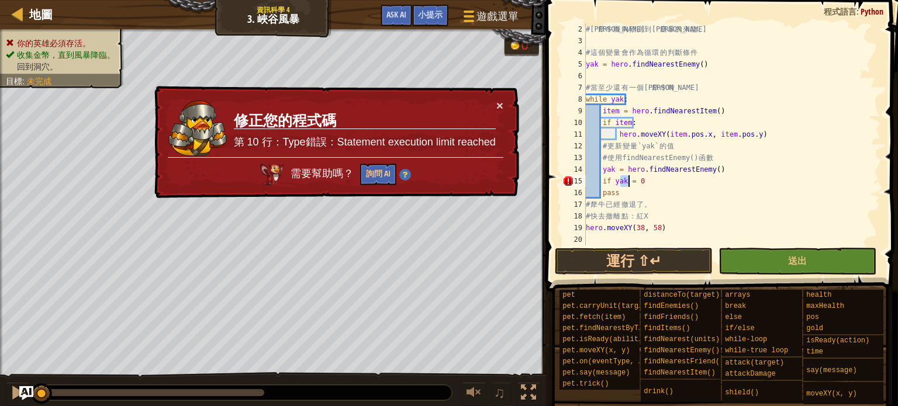
click at [639, 181] on div "# [PERSON_NAME] 能 夠 預 測 到 沙 塵 暴 的 來 臨 。 # 這 個 變 量 會 作 為 循 環 的 判 斷 條 件 yak = her…" at bounding box center [727, 145] width 288 height 245
drag, startPoint x: 639, startPoint y: 181, endPoint x: 601, endPoint y: 182, distance: 38.6
click at [601, 182] on div "# [PERSON_NAME] 能 夠 預 測 到 沙 塵 暴 的 來 臨 。 # 這 個 變 量 會 作 為 循 環 的 判 斷 條 件 yak = her…" at bounding box center [727, 145] width 288 height 245
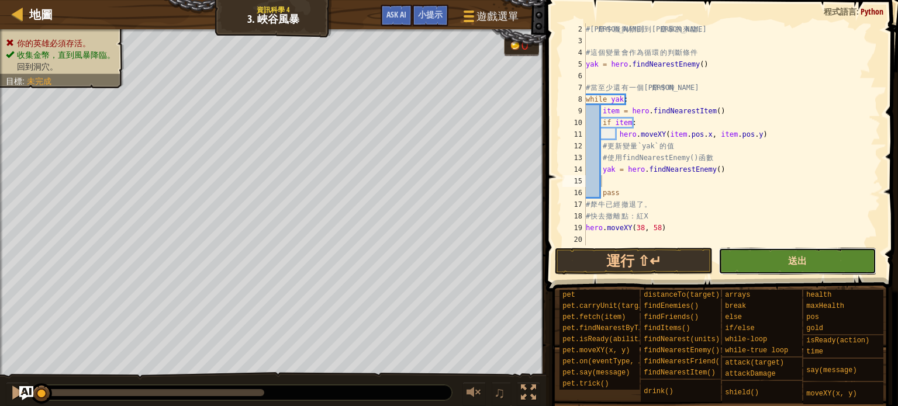
click at [789, 258] on span "送出" at bounding box center [797, 260] width 19 height 13
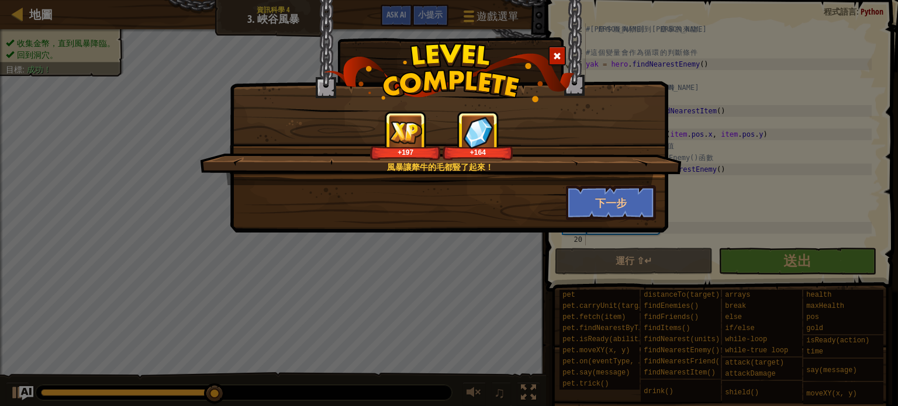
click at [552, 54] on div at bounding box center [557, 55] width 18 height 19
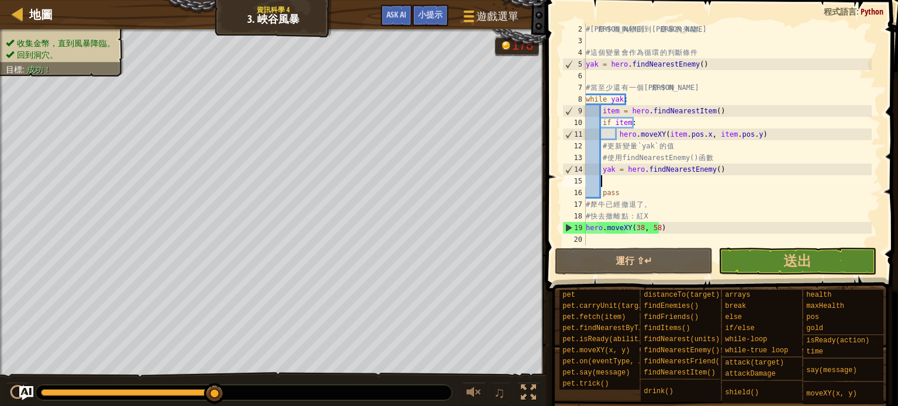
drag, startPoint x: 213, startPoint y: 396, endPoint x: 268, endPoint y: 393, distance: 55.0
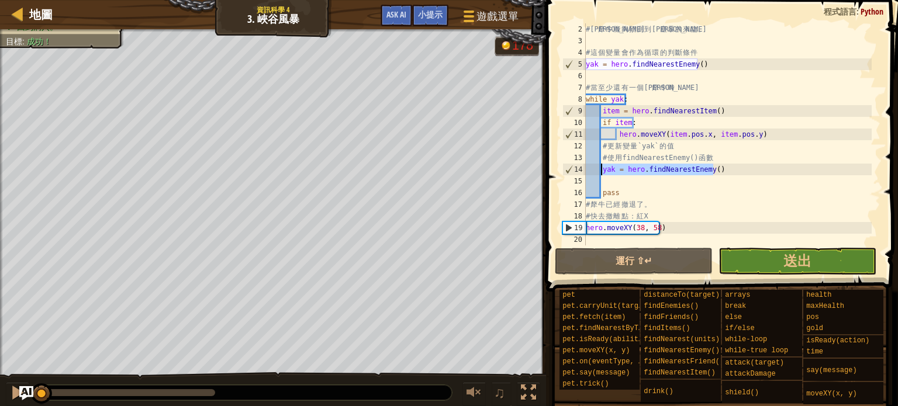
drag, startPoint x: 718, startPoint y: 168, endPoint x: 601, endPoint y: 172, distance: 116.4
click at [601, 172] on div "# [PERSON_NAME] 能 夠 預 測 到 沙 塵 暴 的 來 臨 。 # 這 個 變 量 會 作 為 循 環 的 判 斷 條 件 yak = her…" at bounding box center [727, 145] width 288 height 245
type textarea "yak = hero.findNearestEnemy()"
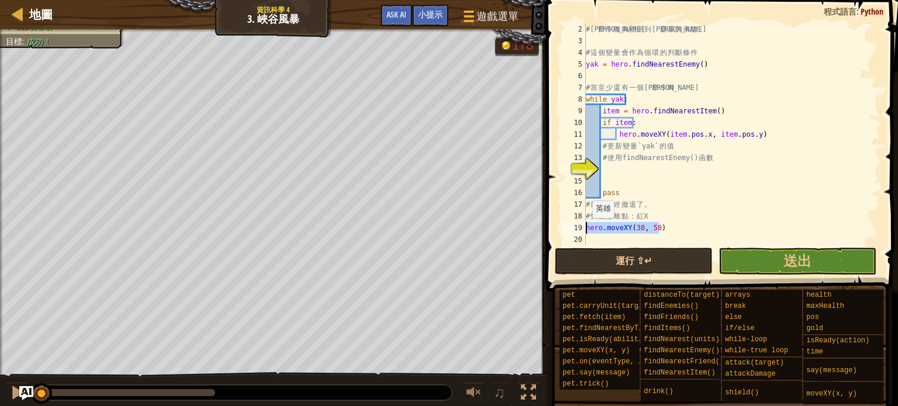
drag, startPoint x: 666, startPoint y: 224, endPoint x: 584, endPoint y: 231, distance: 82.1
click at [584, 231] on div "2 3 4 5 6 7 8 9 10 11 12 13 14 15 16 17 18 19 20 # [PERSON_NAME] 能 夠 預 測 到 沙 塵 …" at bounding box center [720, 134] width 320 height 222
type textarea "hero.moveXY(38, 58)"
click at [812, 240] on div "# [PERSON_NAME] 能 夠 預 測 到 沙 塵 暴 的 來 臨 。 # 這 個 變 量 會 作 為 循 環 的 判 斷 條 件 yak = her…" at bounding box center [727, 145] width 288 height 245
click at [816, 261] on button "送出" at bounding box center [797, 261] width 158 height 27
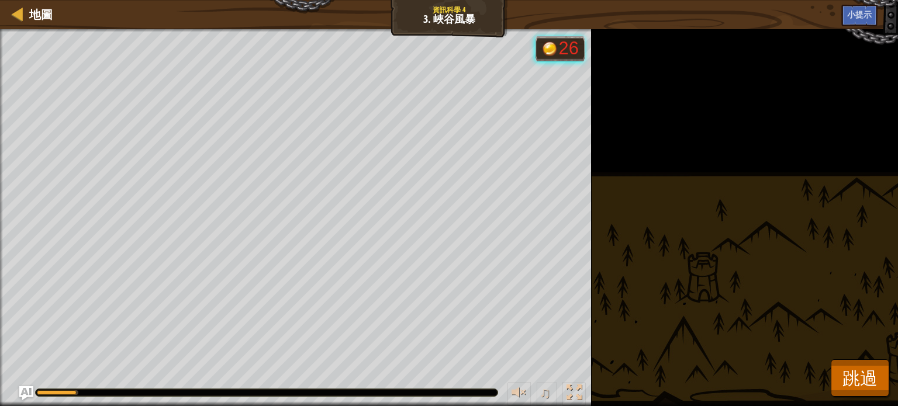
drag, startPoint x: 67, startPoint y: 392, endPoint x: 124, endPoint y: 387, distance: 56.8
click at [124, 387] on div "♫" at bounding box center [295, 389] width 591 height 35
click at [193, 394] on div at bounding box center [267, 392] width 462 height 7
click at [194, 392] on div at bounding box center [267, 392] width 462 height 7
click at [569, 392] on div at bounding box center [573, 392] width 15 height 15
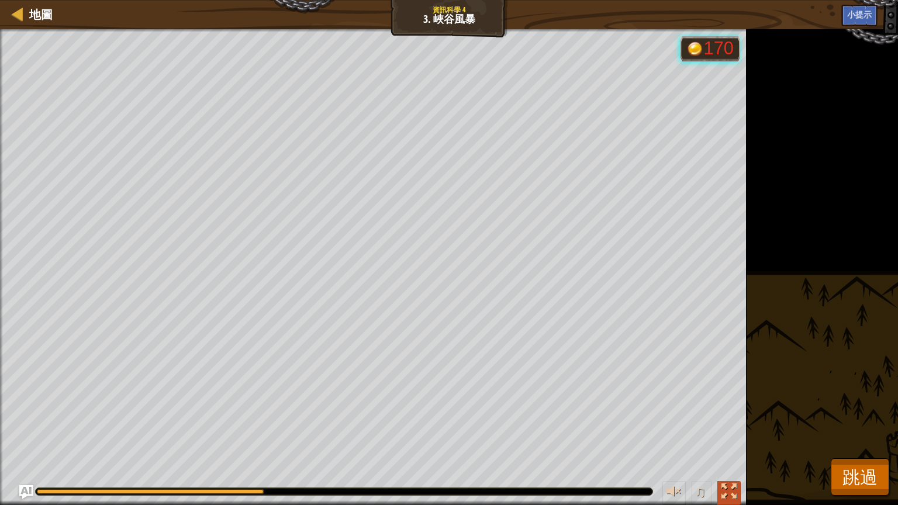
click at [720, 406] on button at bounding box center [728, 493] width 23 height 24
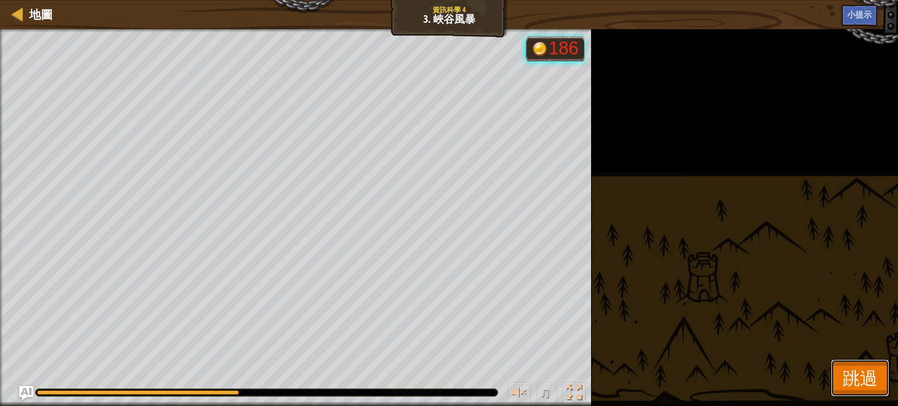
click at [858, 383] on span "跳過" at bounding box center [859, 378] width 35 height 24
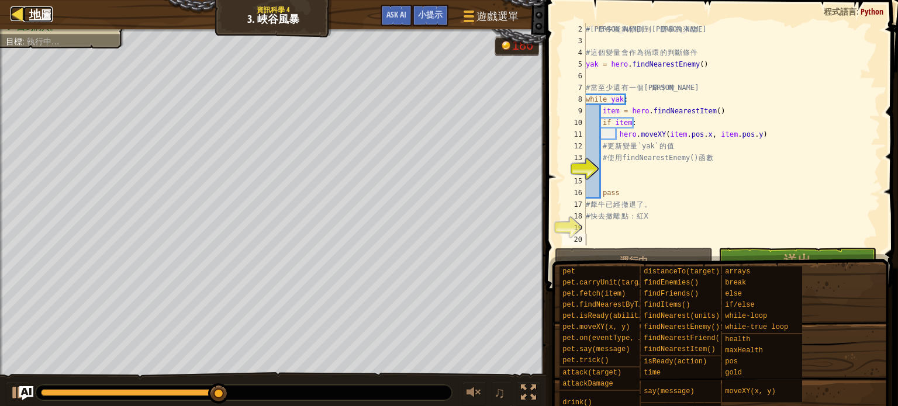
click at [44, 13] on span "地圖" at bounding box center [40, 14] width 23 height 16
select select "zh-HANT"
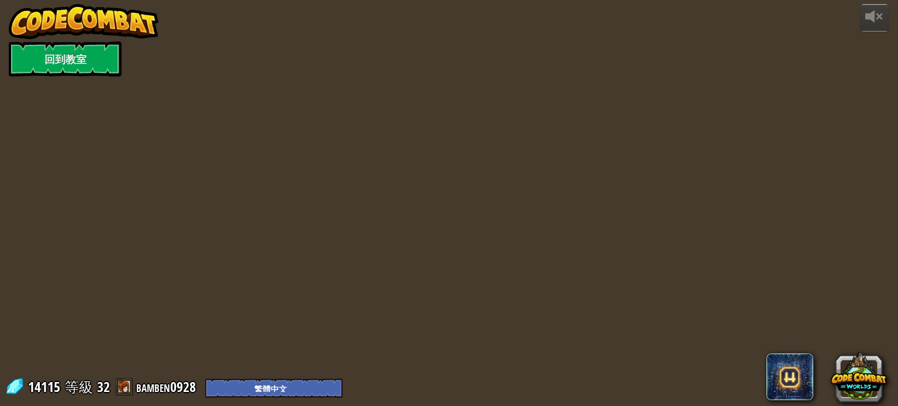
select select "zh-HANT"
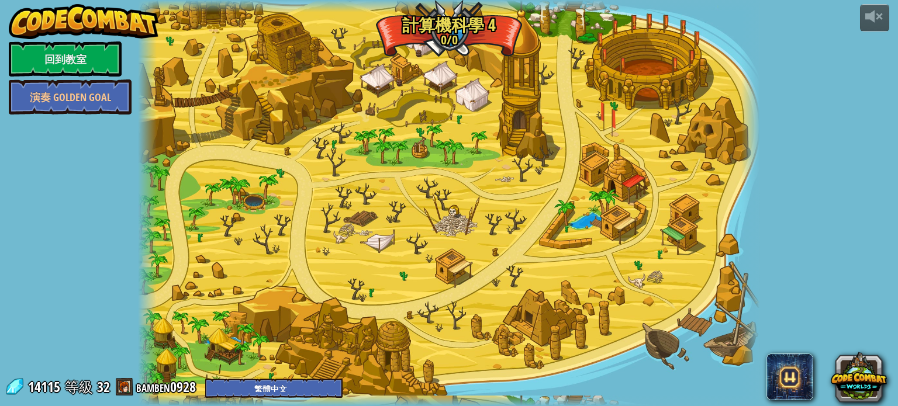
select select "zh-HANT"
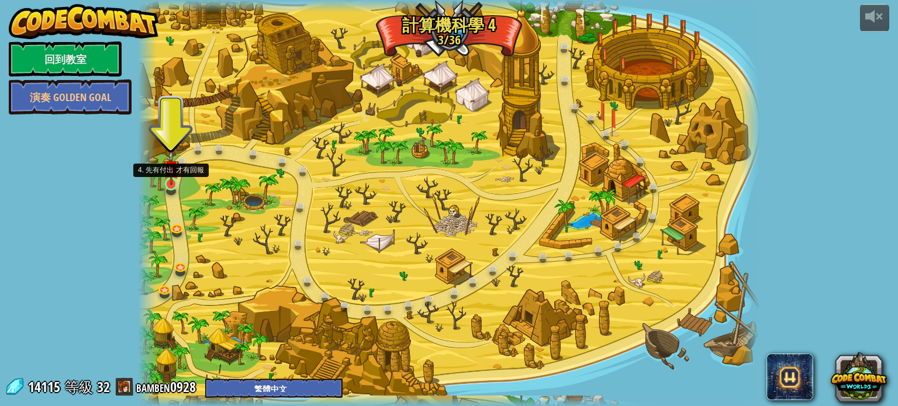
click at [167, 176] on img at bounding box center [171, 167] width 15 height 35
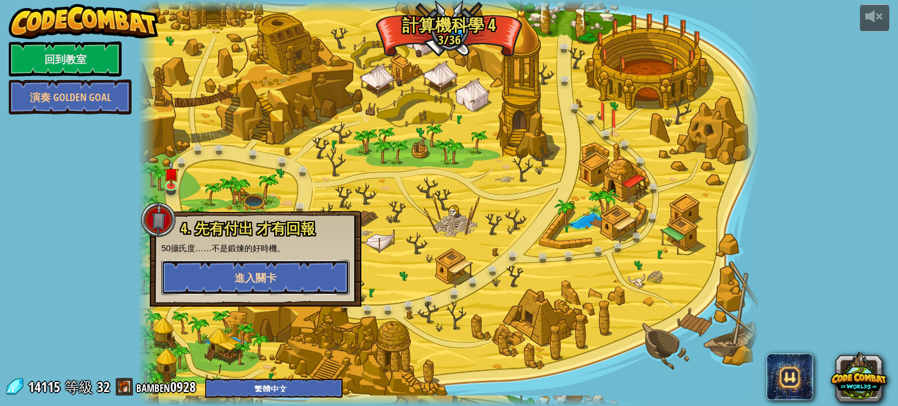
click at [279, 276] on button "進入關卡" at bounding box center [255, 277] width 188 height 35
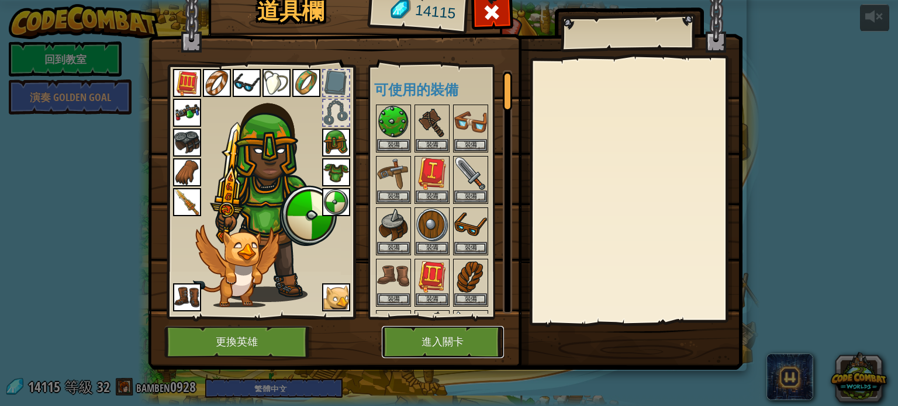
click at [449, 340] on button "進入關卡" at bounding box center [443, 342] width 122 height 32
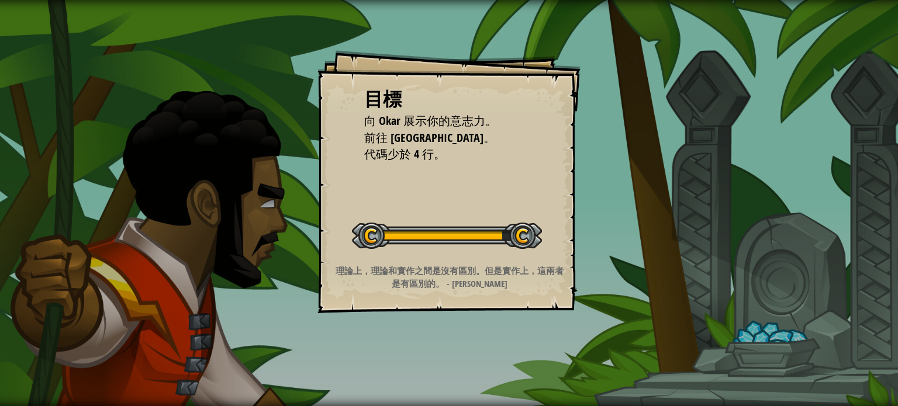
drag, startPoint x: 405, startPoint y: 340, endPoint x: 264, endPoint y: 238, distance: 174.0
click at [264, 238] on div "目標 向 Okar 展示你的意志力。 前往 [GEOGRAPHIC_DATA]。 代碼少於 4 行。 開始戰役 從伺服器載入失敗 您將需要訂閱來開啟這關。 訂…" at bounding box center [449, 203] width 898 height 406
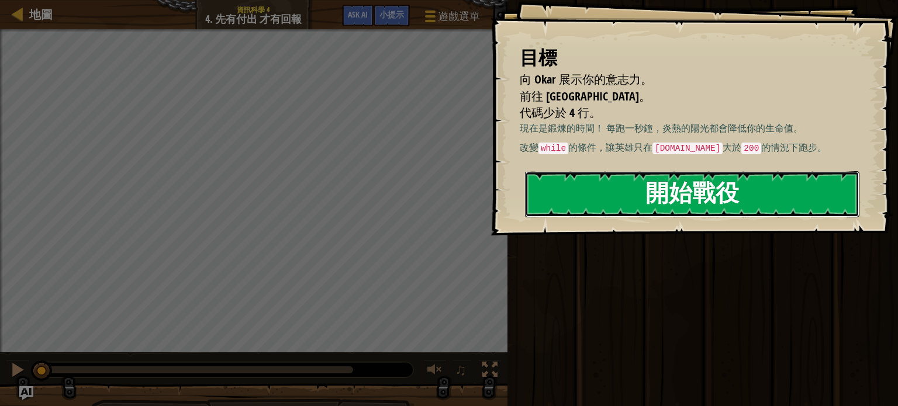
click at [654, 183] on button "開始戰役" at bounding box center [692, 194] width 334 height 46
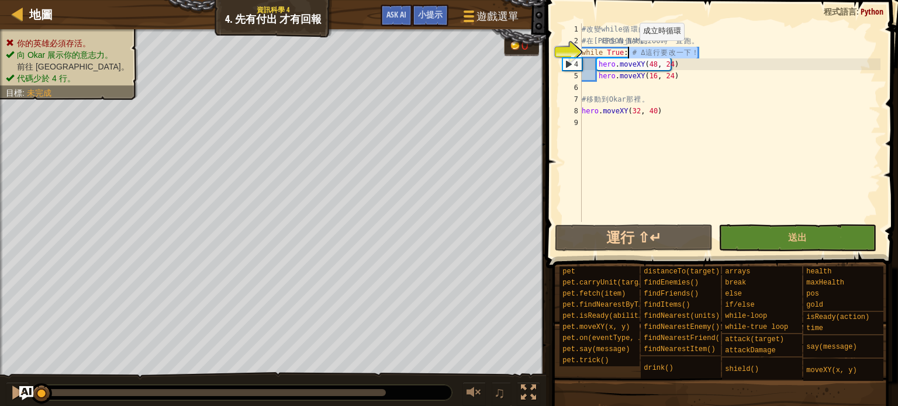
drag, startPoint x: 696, startPoint y: 51, endPoint x: 629, endPoint y: 52, distance: 67.2
click at [629, 52] on div "# 改 變 while 循 環 的 條 件 。 # 在 英 雄 生 命 值 大 於 200 時 一 直 跑 。 while True : # Δ 這 行 要 …" at bounding box center [729, 134] width 301 height 222
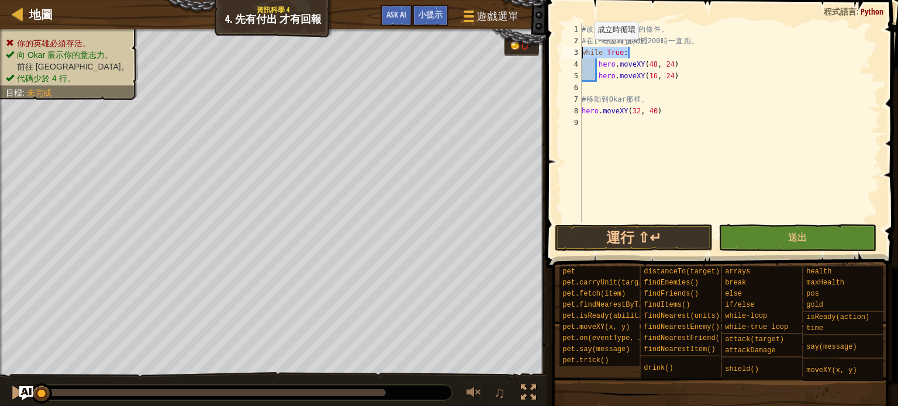
drag, startPoint x: 631, startPoint y: 52, endPoint x: 579, endPoint y: 57, distance: 52.8
click at [579, 57] on div "while True: 1 2 3 4 5 6 7 8 9 # 改 變 while 循 環 的 條 件 。 # 在 英 雄 生 命 值 大 於 200 時 一…" at bounding box center [720, 122] width 320 height 199
click at [636, 44] on div "# 改 變 while 循 環 的 條 件 。 # 在 英 雄 生 命 值 大 於 200 時 一 直 跑 。 while True : hero . mov…" at bounding box center [729, 134] width 301 height 222
click at [625, 54] on div "# 改 變 while 循 環 的 條 件 。 # 在 英 雄 生 命 值 大 於 200 時 一 直 跑 。 while True : hero . mov…" at bounding box center [729, 134] width 301 height 222
click at [629, 50] on div "# 改 變 while 循 環 的 條 件 。 # 在 英 雄 生 命 值 大 於 200 時 一 直 跑 。 while True : hero . mov…" at bounding box center [729, 134] width 301 height 222
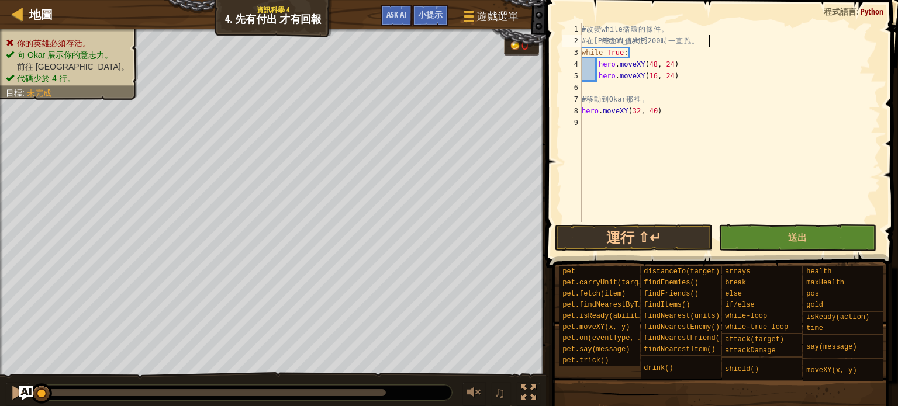
click at [712, 43] on div "# 改 變 while 循 環 的 條 件 。 # 在 英 雄 生 命 值 大 於 200 時 一 直 跑 。 while True : hero . mov…" at bounding box center [729, 134] width 301 height 222
type textarea "# 在英雄生命值大於 200 時一直跑。"
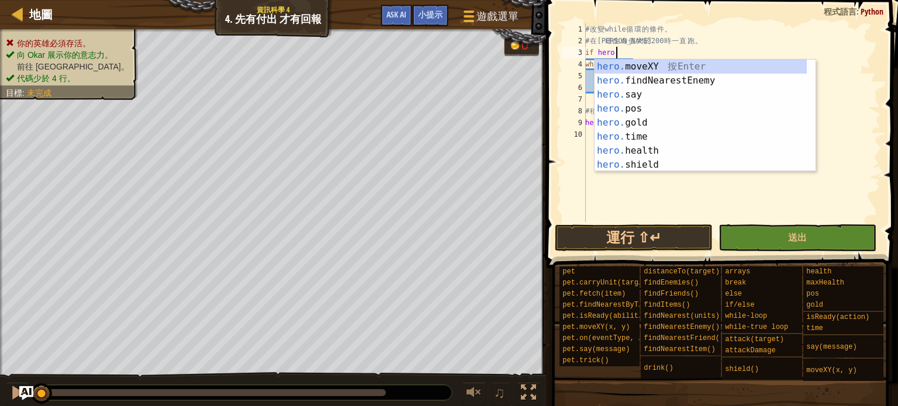
scroll to position [5, 2]
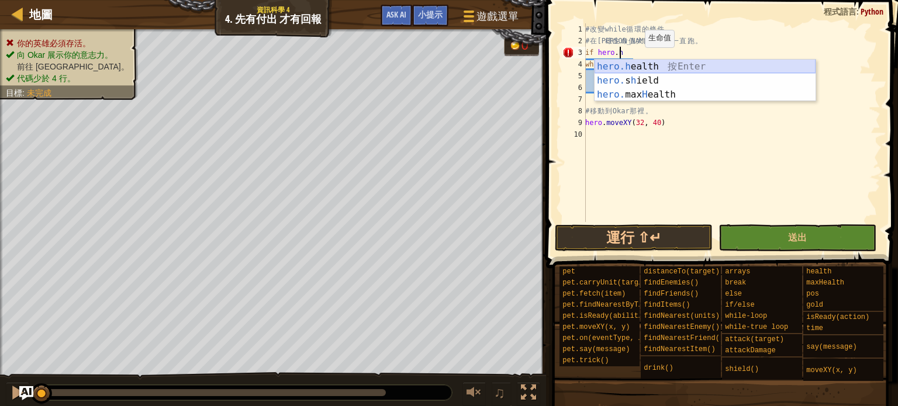
click at [711, 71] on div "hero.h ealth 按 Enter hero. s h ield 按 Enter hero. [PERSON_NAME] ealth 按 Enter" at bounding box center [704, 95] width 221 height 70
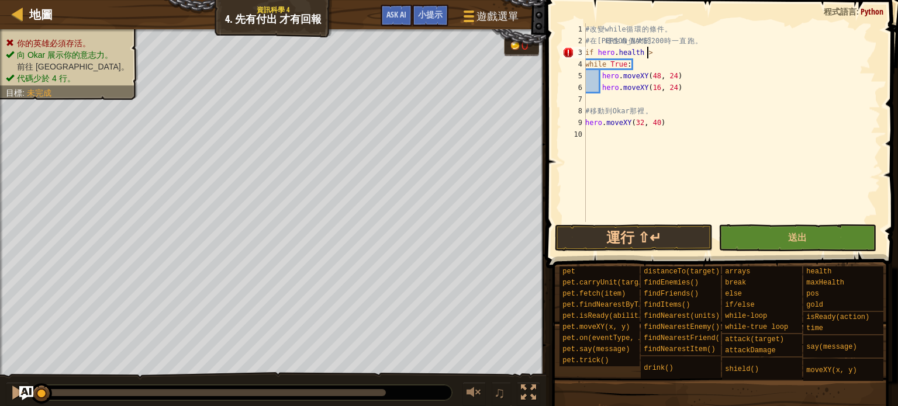
scroll to position [5, 3]
type textarea "if [DOMAIN_NAME] > 200"
click at [587, 102] on div "# 改 變 while 循 環 的 條 件 。 # 在 英 雄 生 命 值 大 於 200 時 一 直 跑 。 if hero . health > 200 …" at bounding box center [731, 134] width 297 height 222
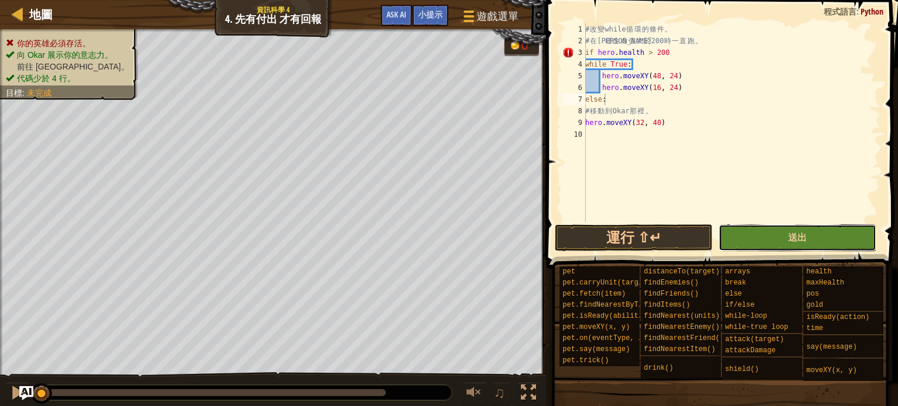
click at [746, 238] on button "送出" at bounding box center [797, 237] width 158 height 27
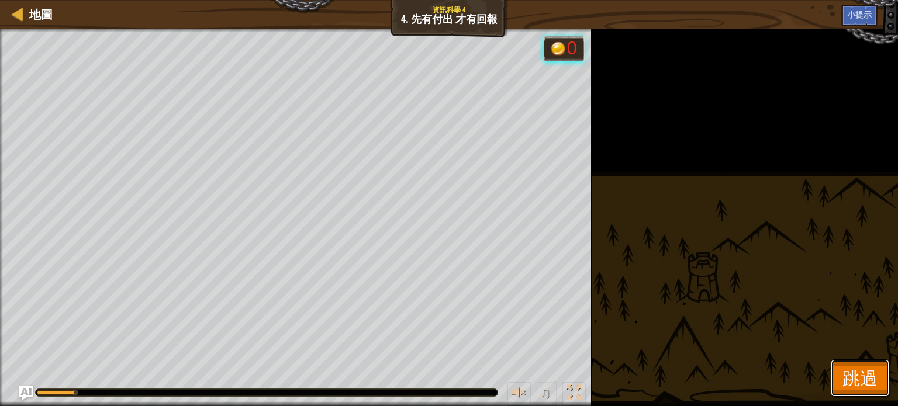
click at [861, 366] on span "跳過" at bounding box center [859, 378] width 35 height 24
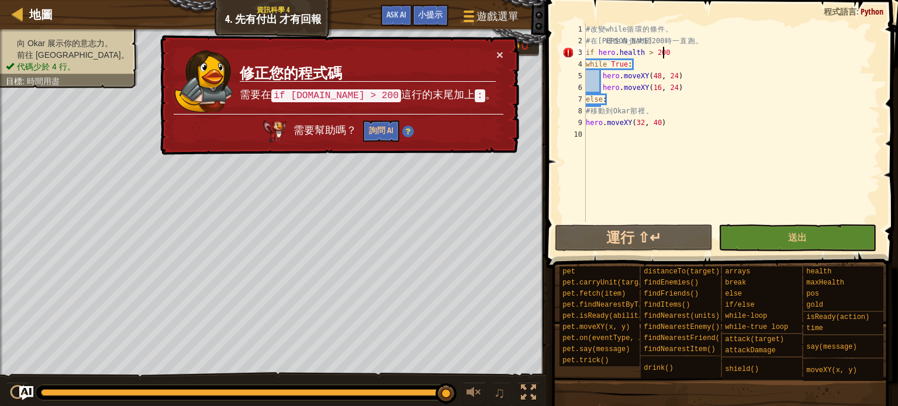
click at [669, 53] on div "# 改 變 while 循 環 的 條 件 。 # 在 英 雄 生 命 值 大 於 200 時 一 直 跑 。 if hero . health > 200 …" at bounding box center [731, 134] width 297 height 222
type textarea "if [DOMAIN_NAME] > 200:"
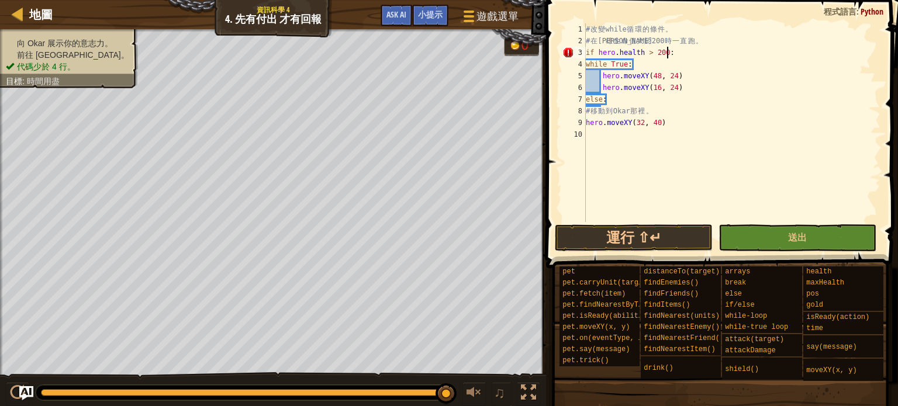
scroll to position [5, 0]
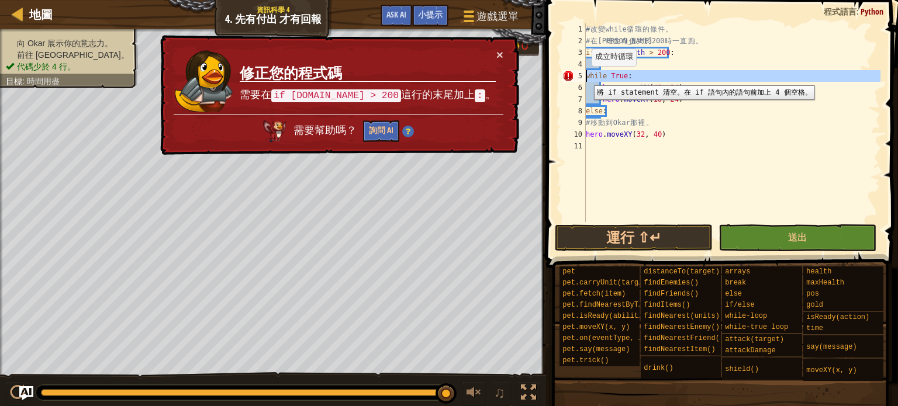
click at [585, 77] on div "5" at bounding box center [573, 76] width 23 height 12
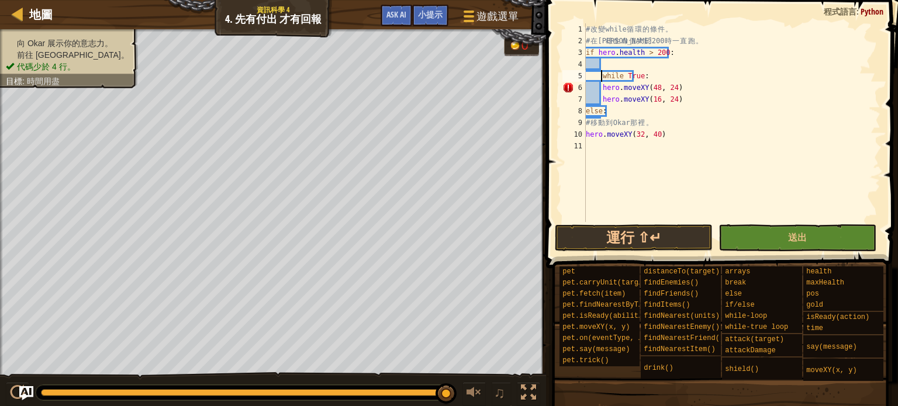
click at [601, 88] on div "# 改 變 while 循 環 的 條 件 。 # 在 英 雄 生 命 值 大 於 200 時 一 直 跑 。 if hero . health > 200 …" at bounding box center [731, 134] width 297 height 222
click at [600, 101] on div "# 改 變 while 循 環 的 條 件 。 # 在 英 雄 生 命 值 大 於 200 時 一 直 跑 。 if hero . health > 200 …" at bounding box center [731, 134] width 297 height 222
click at [585, 110] on div "8" at bounding box center [573, 111] width 23 height 12
click at [586, 136] on div "# 改 變 while 循 環 的 條 件 。 # 在 英 雄 生 命 值 大 於 200 時 一 直 跑 。 if hero . health > 200 …" at bounding box center [731, 134] width 297 height 222
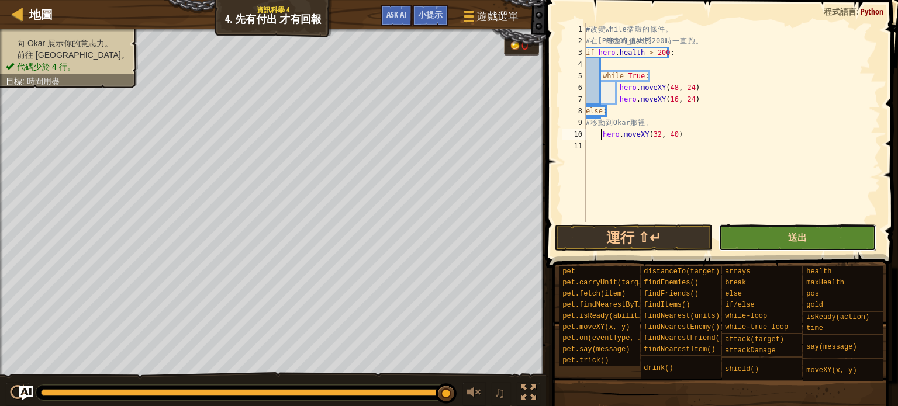
click at [792, 233] on span "送出" at bounding box center [797, 237] width 19 height 13
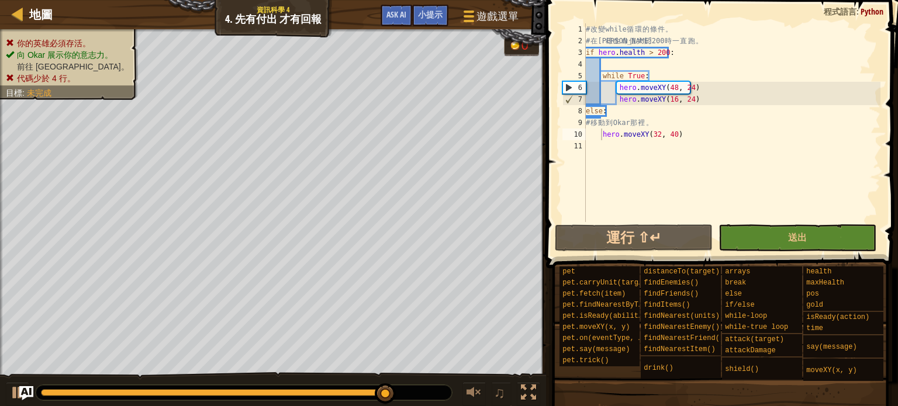
type textarea "else:"
click at [605, 112] on div "# 改 變 while 循 環 的 條 件 。 # 在 英 雄 生 命 值 大 於 200 時 一 直 跑 。 if hero . health > 200 …" at bounding box center [731, 134] width 297 height 222
drag, startPoint x: 605, startPoint y: 112, endPoint x: 585, endPoint y: 109, distance: 20.7
click at [585, 109] on div "else: 1 2 3 4 5 6 7 8 9 10 11 # 改 變 while 循 環 的 條 件 。 # 在 英 雄 生 命 值 大 於 200 時 一…" at bounding box center [720, 122] width 320 height 199
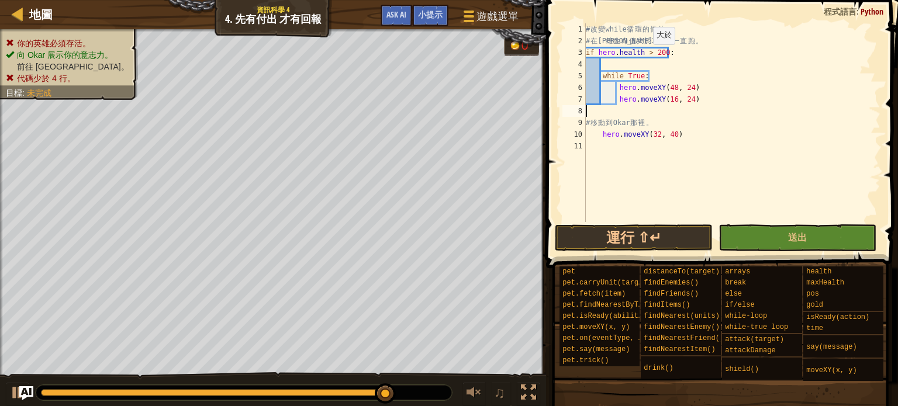
click at [647, 56] on div "# 改 變 while 循 環 的 條 件 。 # 在 英 雄 生 命 值 大 於 200 時 一 直 跑 。 if hero . health > 200 …" at bounding box center [731, 134] width 297 height 222
type textarea "if [DOMAIN_NAME] > 200:"
click at [649, 56] on div "# 改 變 while 循 環 的 條 件 。 # 在 英 雄 生 命 值 大 於 200 時 一 直 跑 。 if hero . health > 200 …" at bounding box center [731, 134] width 297 height 222
click at [640, 70] on div "# 改 變 while 循 環 的 條 件 。 # 在 英 雄 生 命 值 大 於 200 時 一 直 跑 。 if hero . health > 200 …" at bounding box center [731, 134] width 297 height 222
drag, startPoint x: 639, startPoint y: 78, endPoint x: 624, endPoint y: 77, distance: 14.7
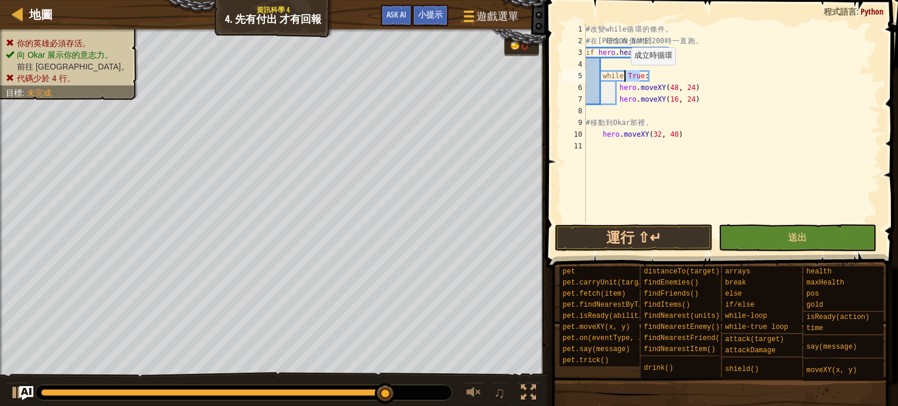
click at [624, 77] on div "# 改 變 while 循 環 的 條 件 。 # 在 英 雄 生 命 值 大 於 200 時 一 直 跑 。 if hero . health > 200 …" at bounding box center [731, 134] width 297 height 222
drag, startPoint x: 657, startPoint y: 60, endPoint x: 580, endPoint y: 49, distance: 77.9
click at [580, 49] on div "while : 1 2 3 4 5 6 7 8 9 10 11 # 改 變 while 循 環 的 條 件 。 # 在 英 雄 生 命 值 大 於 200 時…" at bounding box center [720, 122] width 320 height 199
type textarea "if [DOMAIN_NAME] > 200:"
click at [598, 75] on div "# 改 變 while 循 環 的 條 件 。 # 在 英 雄 生 命 值 大 於 200 時 一 直 跑 。 while : hero . moveXY (…" at bounding box center [731, 134] width 297 height 222
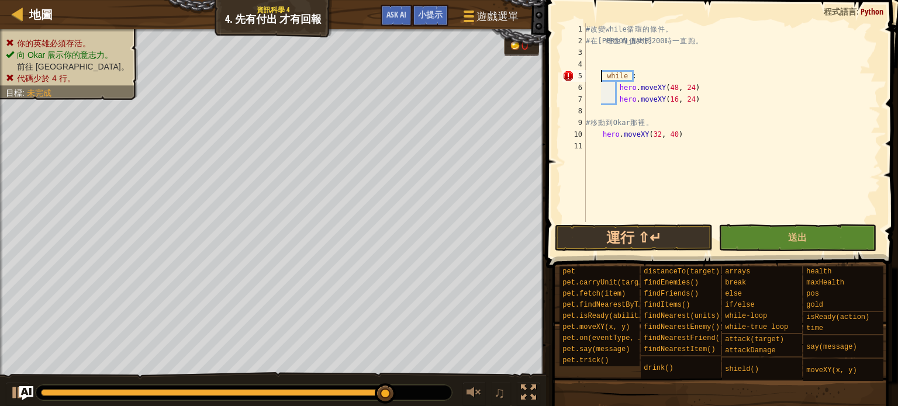
click at [602, 78] on div "# 改 變 while 循 環 的 條 件 。 # 在 英 雄 生 命 值 大 於 200 時 一 直 跑 。 while : hero . moveXY (…" at bounding box center [731, 134] width 297 height 222
click at [602, 133] on div "# 改 變 while 循 環 的 條 件 。 # 在 英 雄 生 命 值 大 於 200 時 一 直 跑 。 while : hero . moveXY (…" at bounding box center [731, 134] width 297 height 222
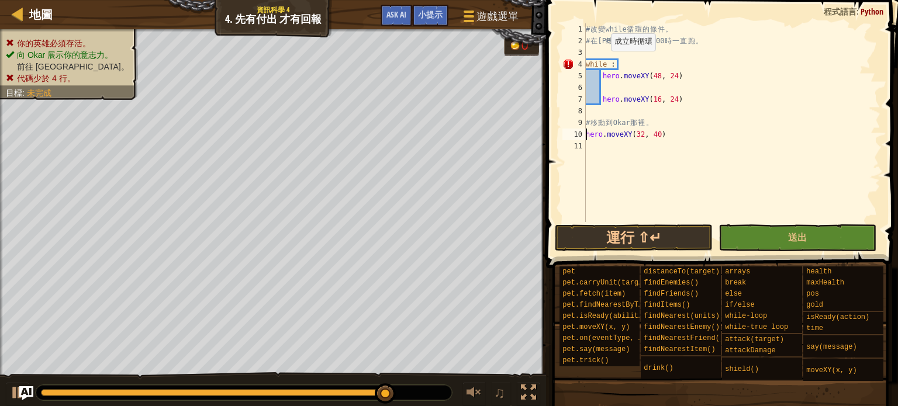
click at [605, 63] on div "# 改 變 while 循 環 的 條 件 。 # 在 英 雄 生 命 值 大 於 200 時 一 直 跑 。 while : hero . moveXY (…" at bounding box center [731, 134] width 297 height 222
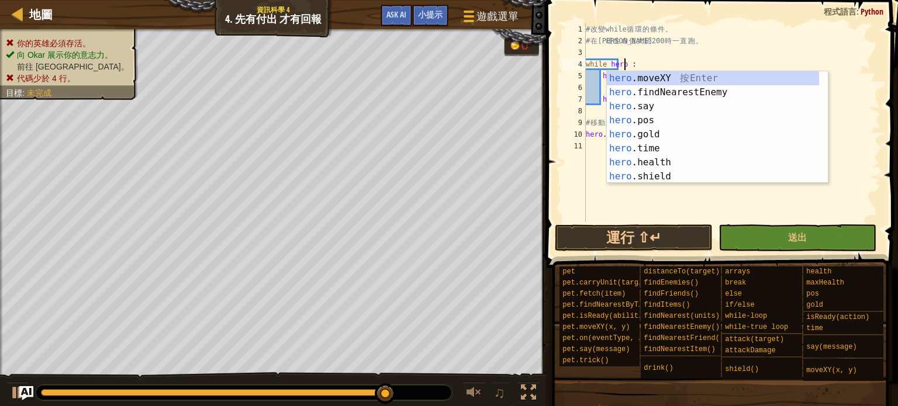
scroll to position [5, 4]
click at [633, 162] on div "hero. moveXY 按 Enter hero. findNearestEnemy 按 Enter hero. say 按 Enter hero. pos…" at bounding box center [713, 141] width 212 height 140
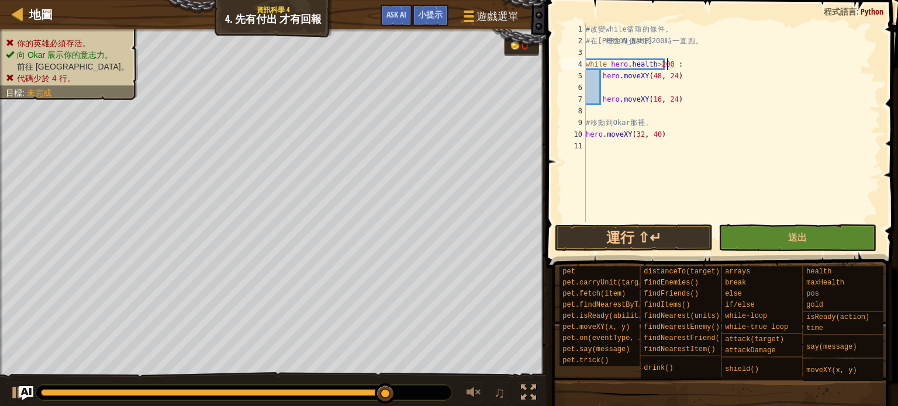
scroll to position [5, 6]
click at [651, 64] on div "# 改 變 while 循 環 的 條 件 。 # 在 英 雄 生 命 值 大 於 200 時 一 直 跑 。 while hero . health > 2…" at bounding box center [731, 134] width 297 height 222
click at [659, 63] on div "# 改 變 while 循 環 的 條 件 。 # 在 英 雄 生 命 值 大 於 200 時 一 直 跑 。 while hero . health > 2…" at bounding box center [731, 134] width 297 height 222
click at [674, 64] on div "# 改 變 while 循 環 的 條 件 。 # 在 英 雄 生 命 值 大 於 200 時 一 直 跑 。 while hero . health > 2…" at bounding box center [731, 134] width 297 height 222
click at [673, 63] on div "# 改 變 while 循 環 的 條 件 。 # 在 英 雄 生 命 值 大 於 200 時 一 直 跑 。 while hero . health > 2…" at bounding box center [731, 134] width 297 height 222
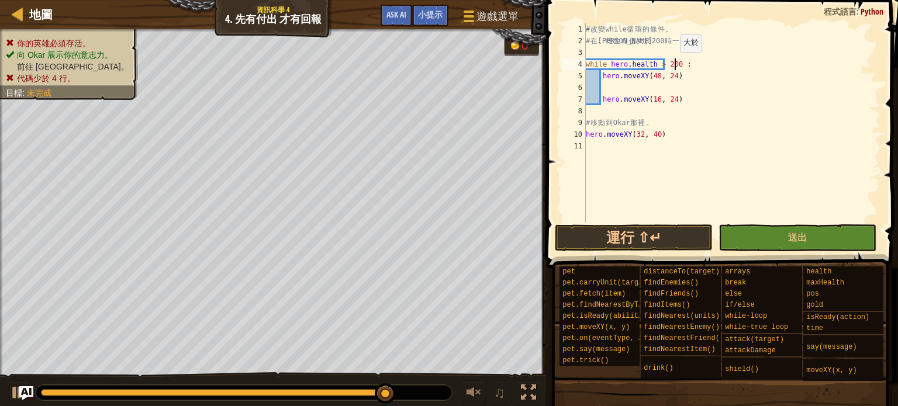
click at [673, 63] on div "# 改 變 while 循 環 的 條 件 。 # 在 英 雄 生 命 值 大 於 200 時 一 直 跑 。 while hero . health > 2…" at bounding box center [731, 134] width 297 height 222
click at [695, 68] on div "# 改 變 while 循 環 的 條 件 。 # 在 英 雄 生 命 值 大 於 200 時 一 直 跑 。 while hero . health > 2…" at bounding box center [731, 134] width 297 height 222
type textarea "while [DOMAIN_NAME] > 200 :"
click at [750, 233] on button "送出" at bounding box center [797, 237] width 158 height 27
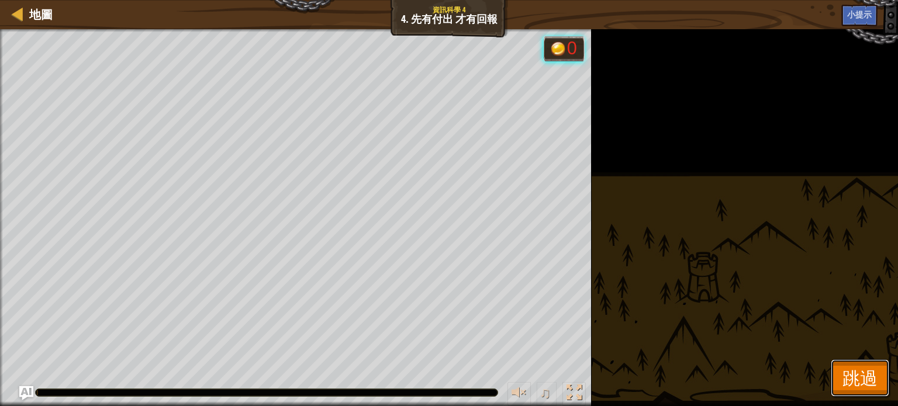
click at [849, 364] on button "跳過" at bounding box center [859, 377] width 58 height 37
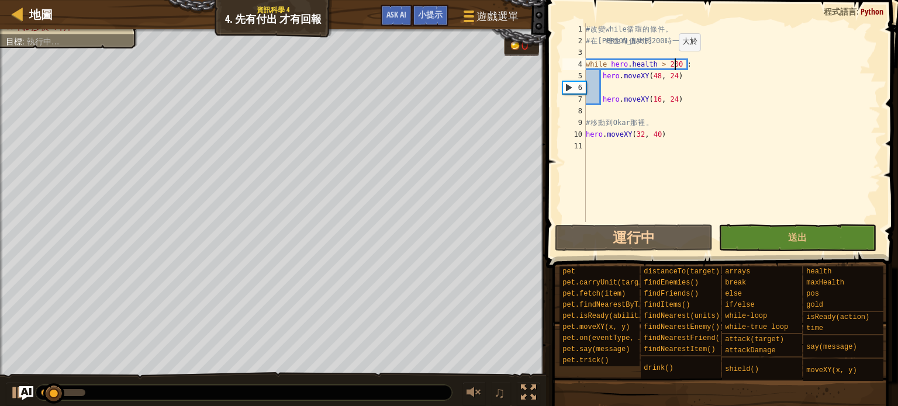
click at [673, 63] on div "# 改 變 while 循 環 的 條 件 。 # 在 英 雄 生 命 值 大 於 200 時 一 直 跑 。 while hero . health > 2…" at bounding box center [731, 134] width 297 height 222
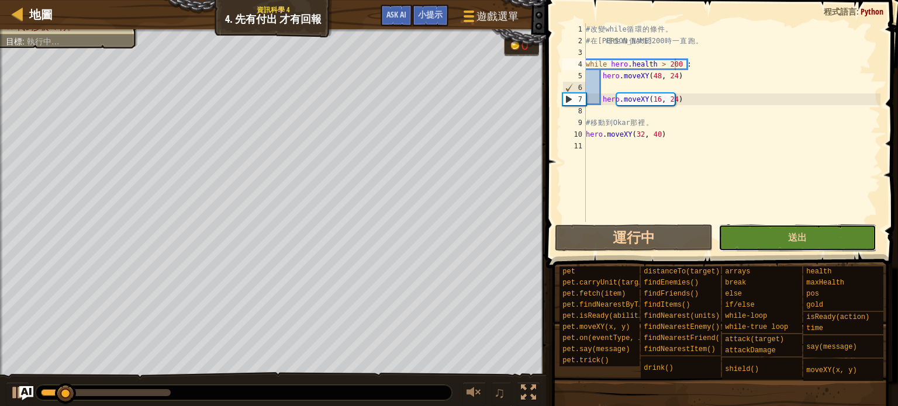
click at [750, 245] on button "送出" at bounding box center [797, 237] width 158 height 27
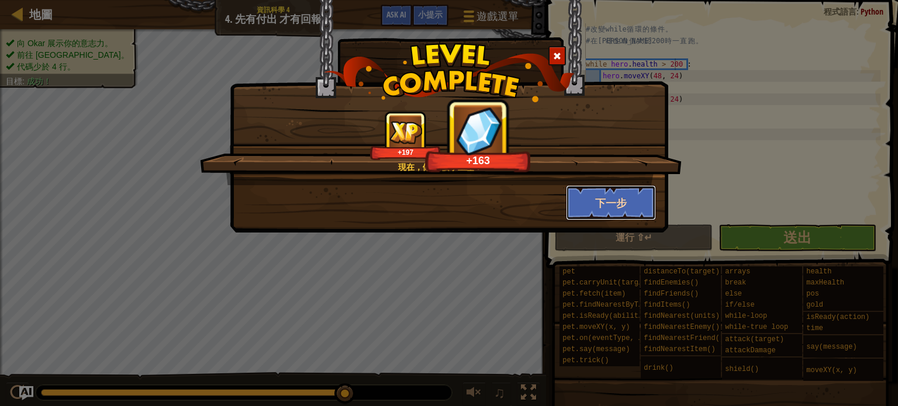
click at [616, 202] on button "下一步" at bounding box center [611, 202] width 91 height 35
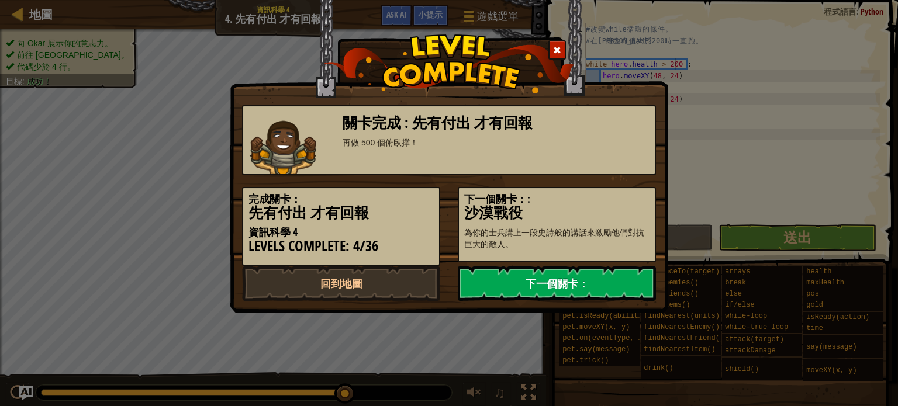
click at [545, 277] on link "下一個關卡：" at bounding box center [557, 283] width 198 height 35
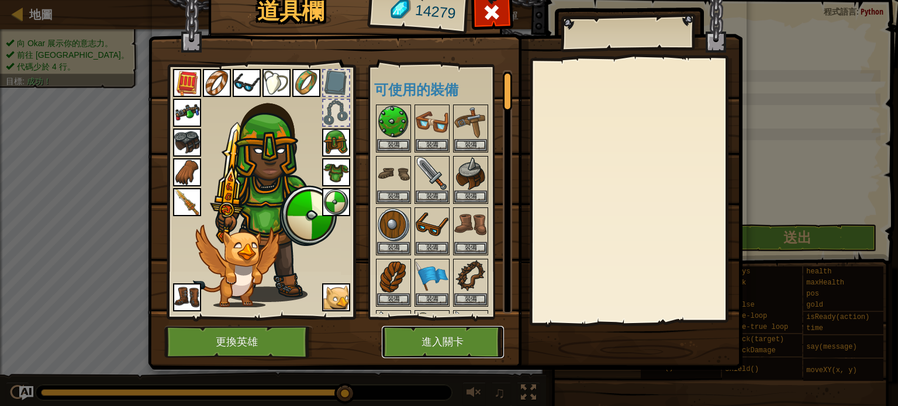
click at [470, 347] on button "進入關卡" at bounding box center [443, 342] width 122 height 32
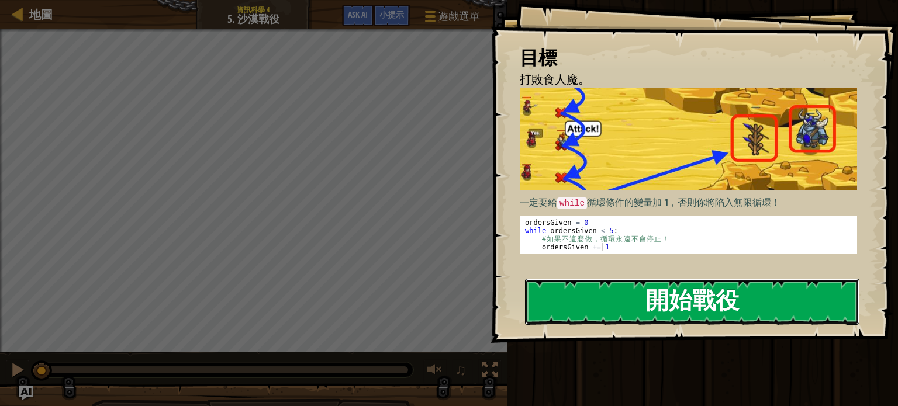
click at [633, 312] on button "開始戰役" at bounding box center [692, 302] width 334 height 46
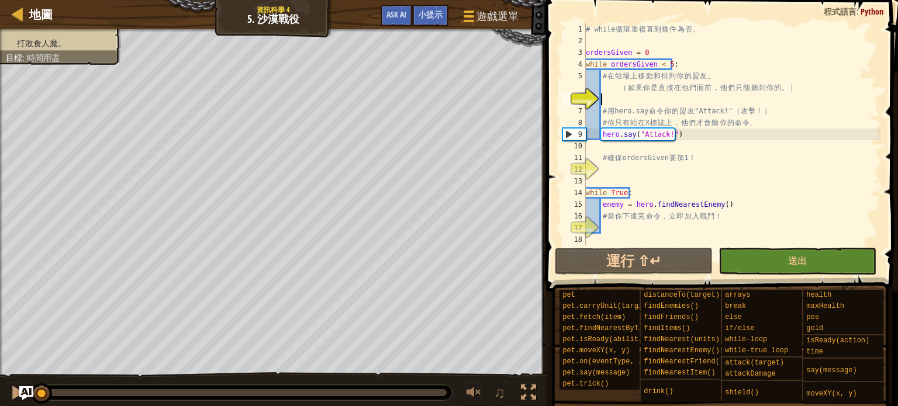
scroll to position [5, 1]
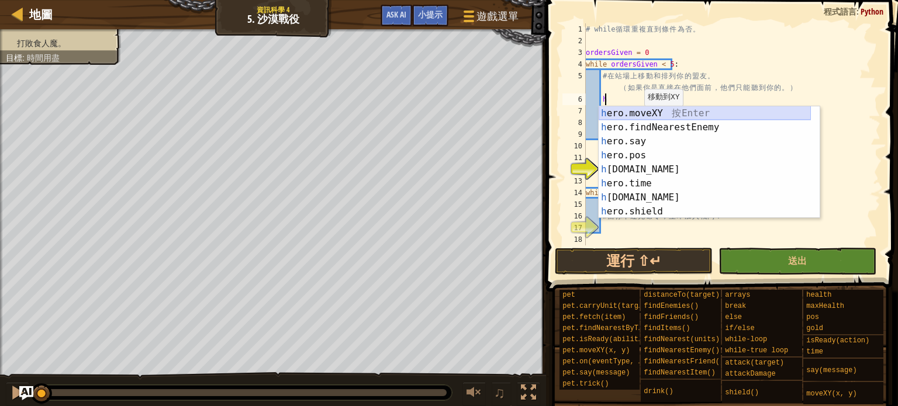
click at [645, 109] on div "h ero.moveXY 按 Enter h ero.findNearestEnemy 按 Enter h ero.say 按 Enter h ero.pos…" at bounding box center [704, 176] width 212 height 140
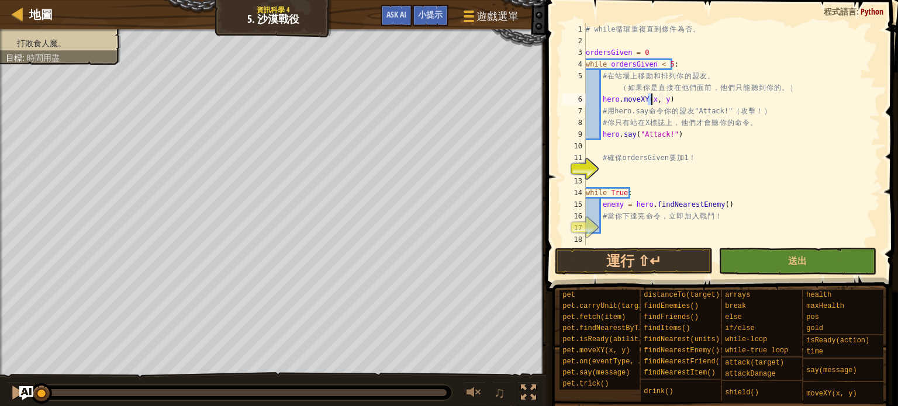
click at [663, 103] on div "# while 循 環 重 複 直 到 條 件 為 否 。 ordersGiven = 0 while ordersGiven < 5 : # 在 站 場 上…" at bounding box center [731, 145] width 297 height 245
click at [662, 98] on div "# while 循 環 重 複 直 到 條 件 為 否 。 ordersGiven = 0 while ordersGiven < 5 : # 在 站 場 上…" at bounding box center [731, 145] width 297 height 245
click at [652, 97] on div "# while 循 環 重 複 直 到 條 件 為 否 。 ordersGiven = 0 while ordersGiven < 5 : # 在 站 場 上…" at bounding box center [731, 145] width 297 height 245
click at [646, 101] on div "# while 循 環 重 複 直 到 條 件 為 否 。 ordersGiven = 0 while ordersGiven < 5 : # 在 站 場 上…" at bounding box center [731, 145] width 297 height 245
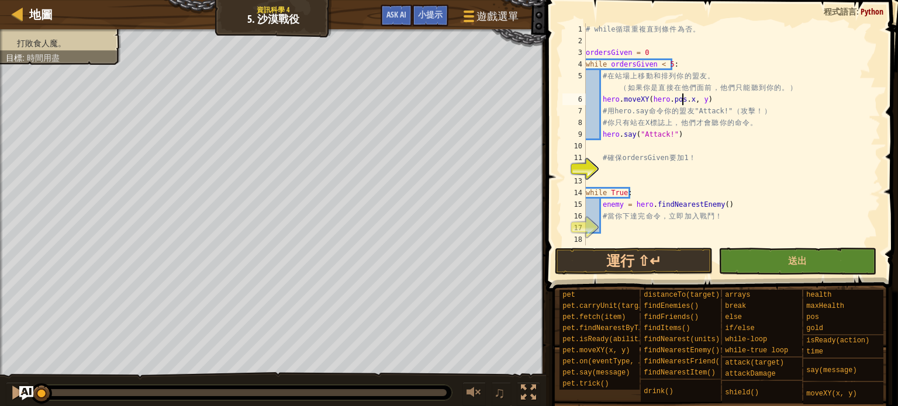
scroll to position [5, 8]
click at [692, 99] on div "# while 循 環 重 複 直 到 條 件 為 否 。 ordersGiven = 0 while ordersGiven < 5 : # 在 站 場 上…" at bounding box center [731, 145] width 297 height 245
click at [731, 101] on div "# while 循 環 重 複 直 到 條 件 為 否 。 ordersGiven = 0 while ordersGiven < 5 : # 在 站 場 上…" at bounding box center [731, 145] width 297 height 245
type textarea "hero.moveXY(hero.pos.x, hero.pos.y - 10)"
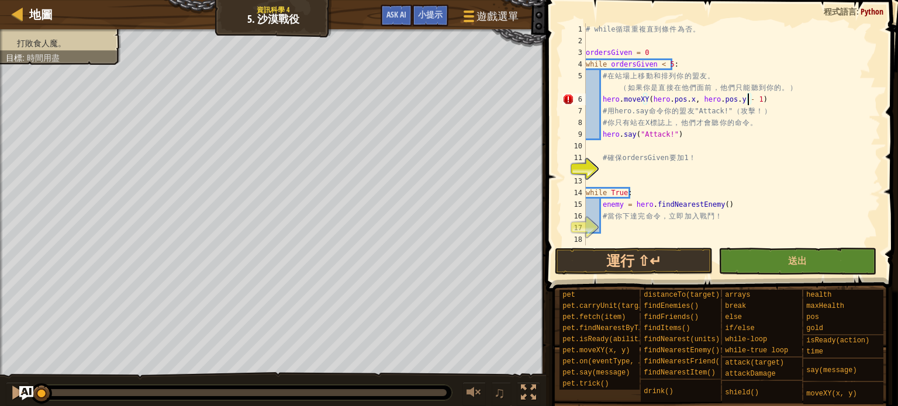
scroll to position [5, 13]
click at [601, 165] on div "# while 循 環 重 複 直 到 條 件 為 否 。 ordersGiven = 0 while ordersGiven < 5 : # 在 站 場 上…" at bounding box center [731, 145] width 297 height 245
drag, startPoint x: 671, startPoint y: 161, endPoint x: 629, endPoint y: 162, distance: 42.7
click at [629, 162] on div "# while 循 環 重 複 直 到 條 件 為 否 。 ordersGiven = 0 while ordersGiven < 5 : # 在 站 場 上…" at bounding box center [731, 145] width 297 height 245
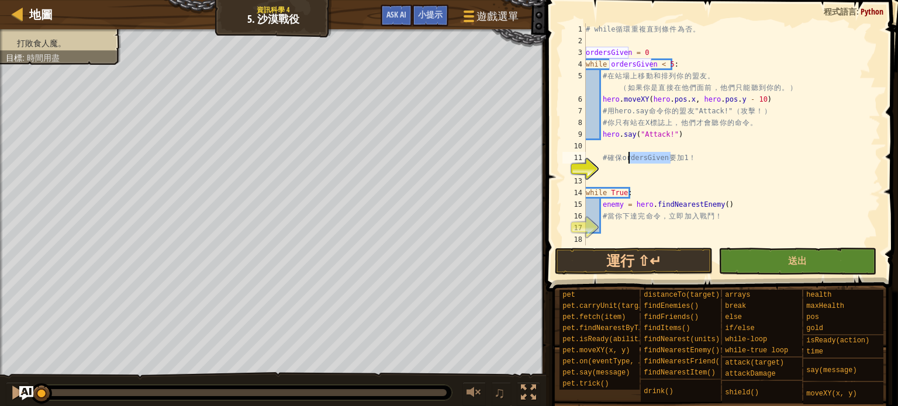
type textarea "# 確保 ordersGiven 要加 1！"
click at [604, 175] on div "# while 循 環 重 複 直 到 條 件 為 否 。 ordersGiven = 0 while ordersGiven < 5 : # 在 站 場 上…" at bounding box center [731, 145] width 297 height 245
type textarea "ordersGiven"
drag, startPoint x: 587, startPoint y: 182, endPoint x: 626, endPoint y: 182, distance: 39.7
click at [626, 182] on div "# while 循 環 重 複 直 到 條 件 為 否 。 ordersGiven = 0 while ordersGiven < 5 : # 在 站 場 上…" at bounding box center [731, 145] width 297 height 245
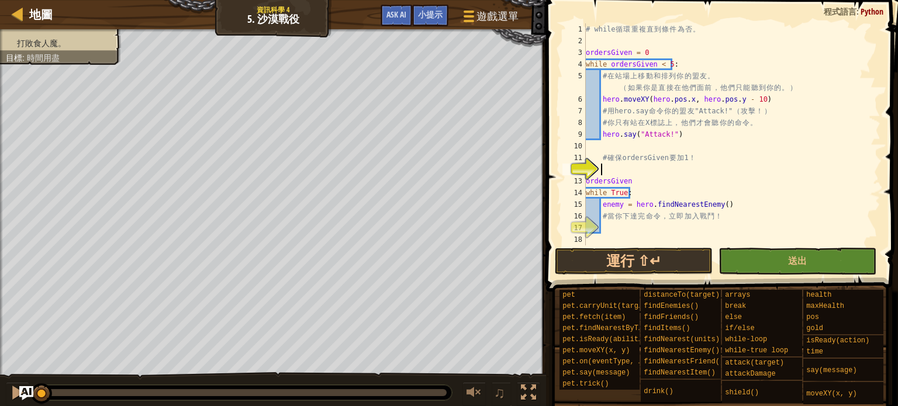
click at [604, 169] on div "# while 循 環 重 複 直 到 條 件 為 否 。 ordersGiven = 0 while ordersGiven < 5 : # 在 站 場 上…" at bounding box center [731, 145] width 297 height 245
drag, startPoint x: 631, startPoint y: 182, endPoint x: 584, endPoint y: 179, distance: 46.8
click at [584, 179] on div "ordersGiven 1 2 3 4 5 6 7 8 9 10 11 12 13 14 15 16 17 18 # while 循 環 重 複 直 到 條 …" at bounding box center [720, 134] width 320 height 222
type textarea "ordersGiven"
click at [652, 170] on div "# while 循 環 重 複 直 到 條 件 為 否 。 ordersGiven = 0 while ordersGiven < 5 : # 在 站 場 上…" at bounding box center [731, 145] width 297 height 245
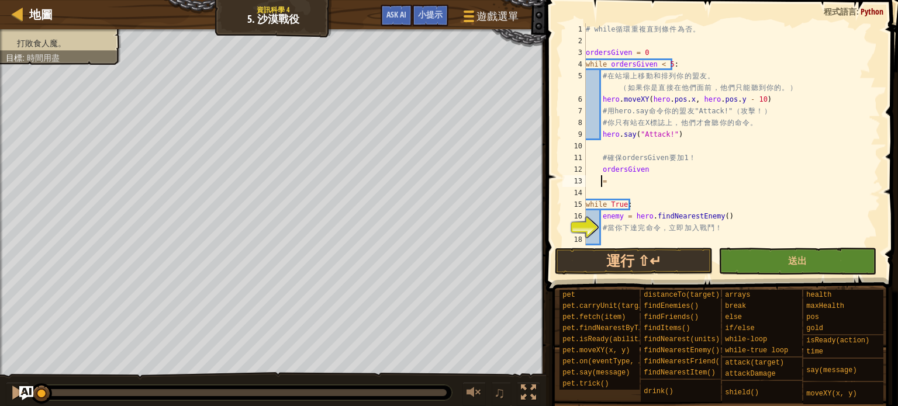
scroll to position [5, 1]
type textarea "="
click at [649, 172] on div "# while 循 環 重 複 直 到 條 件 為 否 。 ordersGiven = 0 while ordersGiven < 5 : # 在 站 場 上…" at bounding box center [727, 145] width 288 height 245
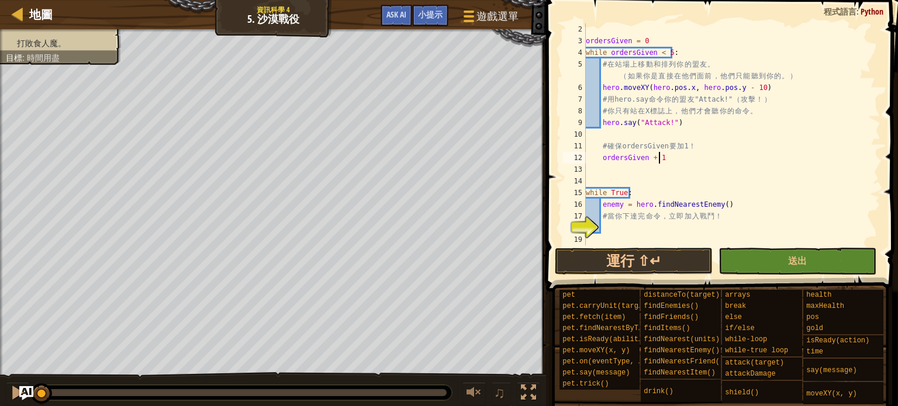
scroll to position [12, 0]
click at [652, 161] on div "ordersGiven = 0 while ordersGiven < 5 : # 在 站 場 上 移 動 和 排 列 你 的 盟 友 。 （ 如 果 你 是…" at bounding box center [727, 145] width 288 height 245
type textarea "ordersGiven += 1"
click at [606, 227] on div "ordersGiven = 0 while ordersGiven < 5 : # 在 站 場 上 移 動 和 排 列 你 的 盟 友 。 （ 如 果 你 是…" at bounding box center [727, 145] width 288 height 245
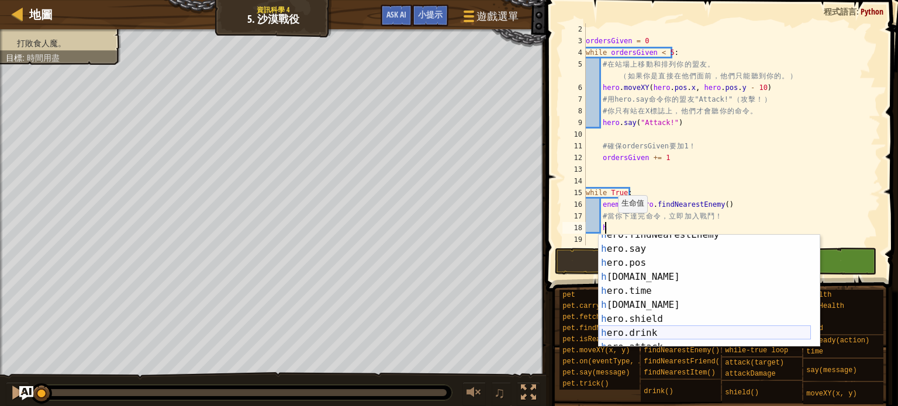
scroll to position [70, 0]
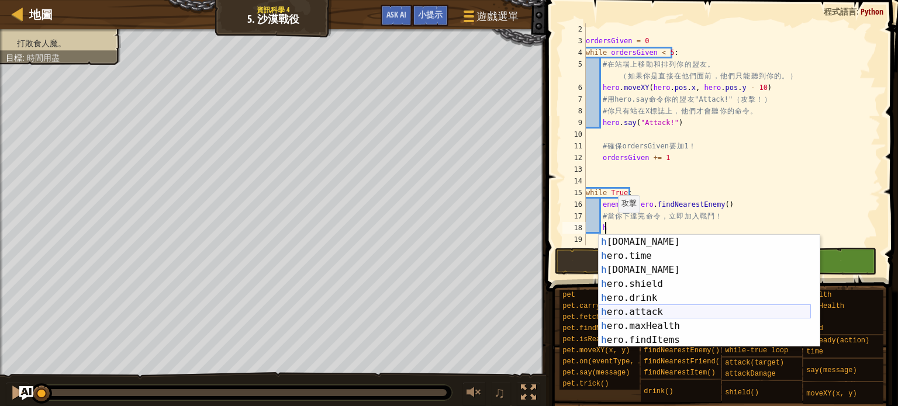
click at [648, 310] on div "h [DOMAIN_NAME] 按 Enter h ero.time 按 Enter h [DOMAIN_NAME] 按 Enter h ero.shield…" at bounding box center [704, 305] width 212 height 140
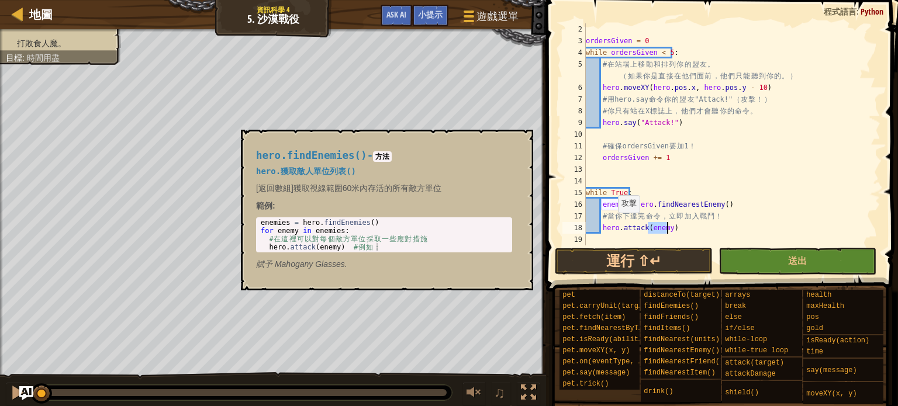
type textarea "hero.attack(enemy)"
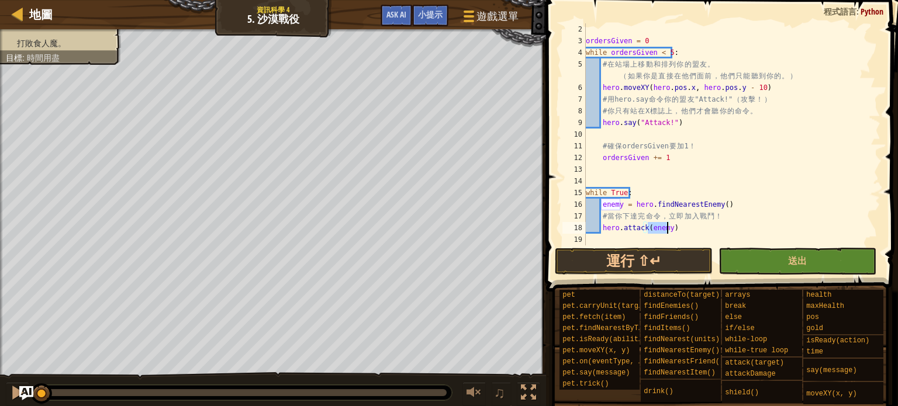
click at [740, 186] on div "ordersGiven = 0 while ordersGiven < 5 : # 在 站 場 上 移 動 和 排 列 你 的 盟 友 。 （ 如 果 你 是…" at bounding box center [727, 145] width 288 height 245
click at [785, 257] on button "送出" at bounding box center [797, 261] width 158 height 27
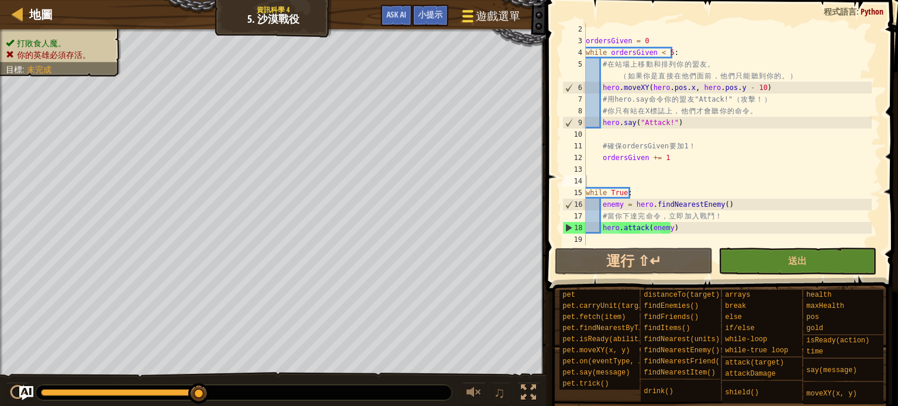
click at [483, 12] on span "遊戲選單" at bounding box center [498, 16] width 44 height 16
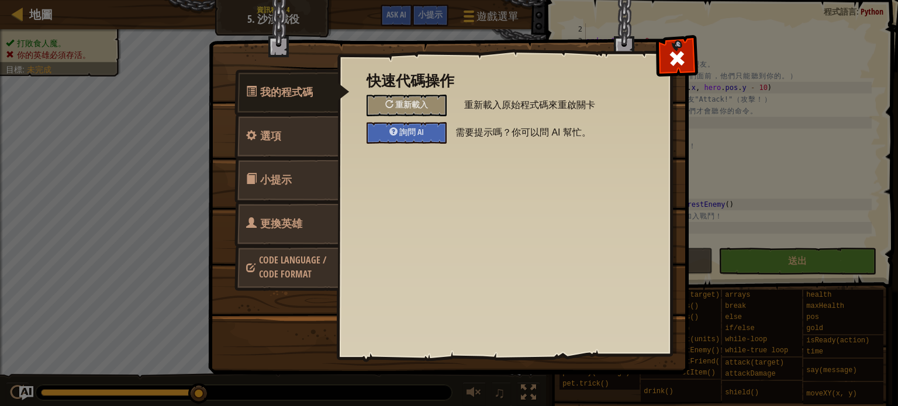
click at [287, 221] on span "更換英雄" at bounding box center [281, 223] width 42 height 15
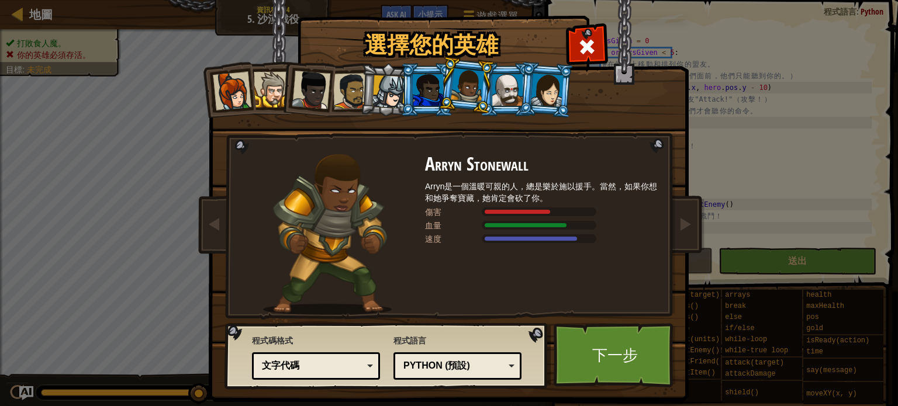
click at [492, 86] on div at bounding box center [507, 90] width 30 height 32
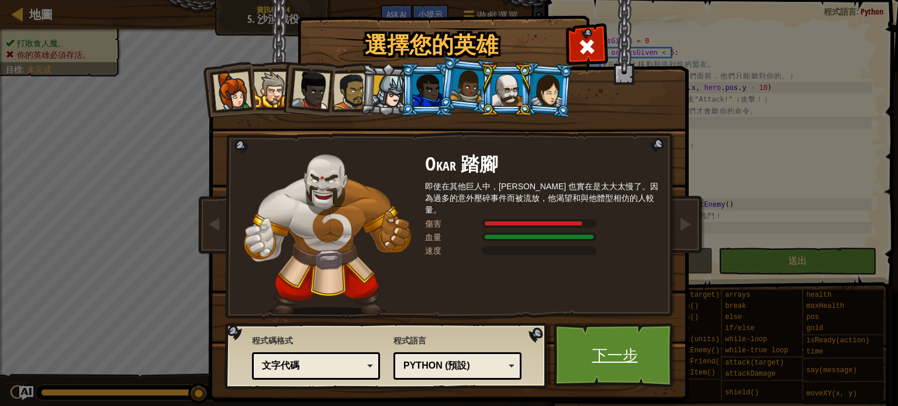
click at [612, 359] on link "下一步" at bounding box center [614, 355] width 122 height 64
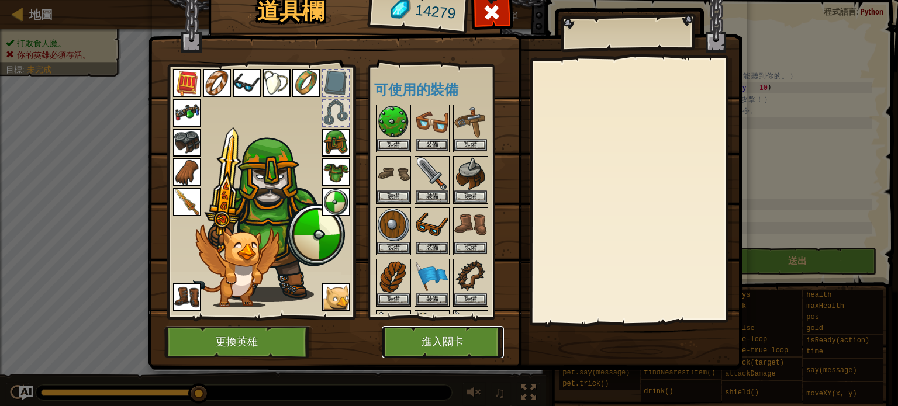
click at [419, 345] on button "進入關卡" at bounding box center [443, 342] width 122 height 32
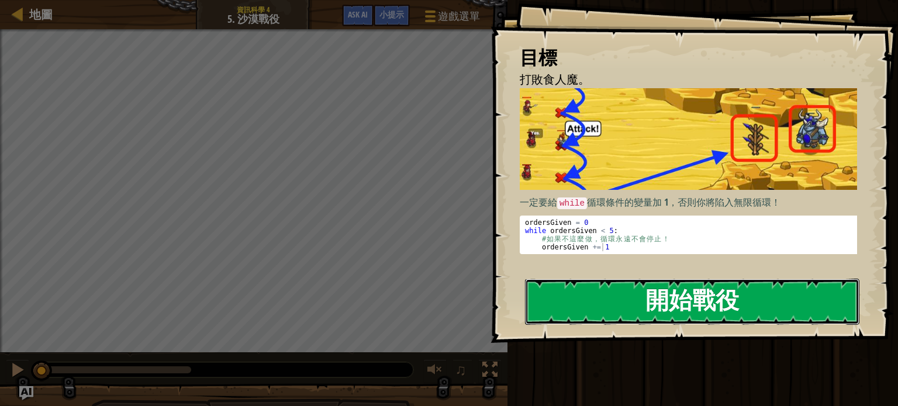
click at [578, 313] on button "開始戰役" at bounding box center [692, 302] width 334 height 46
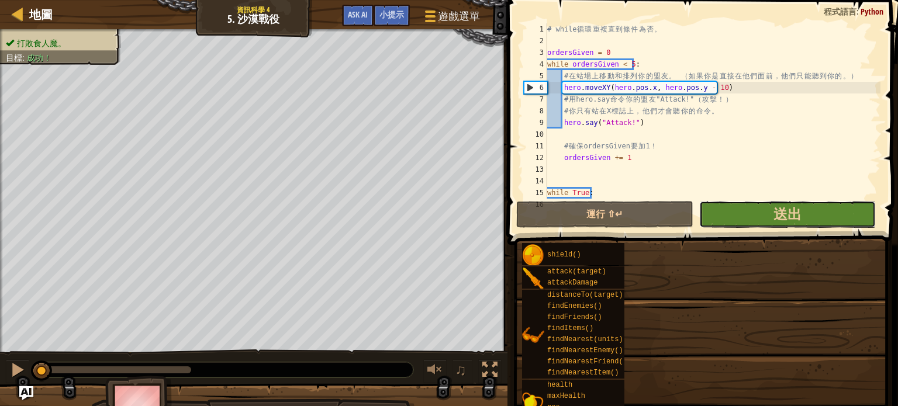
click at [734, 224] on button "送出" at bounding box center [787, 214] width 176 height 27
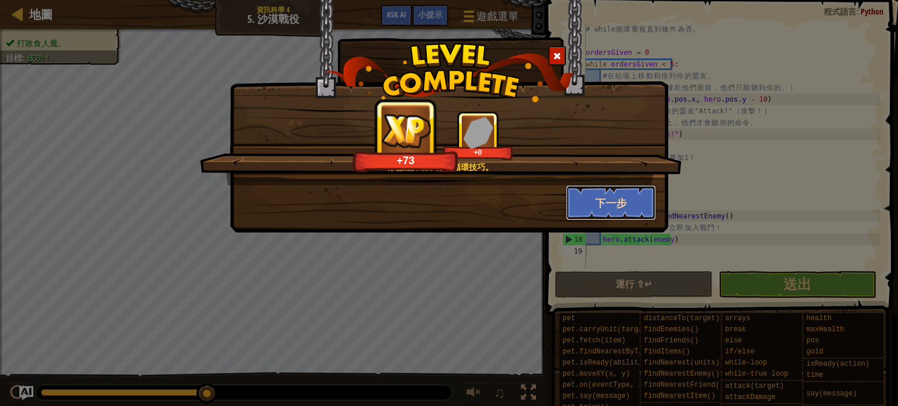
click at [583, 193] on button "下一步" at bounding box center [611, 202] width 91 height 35
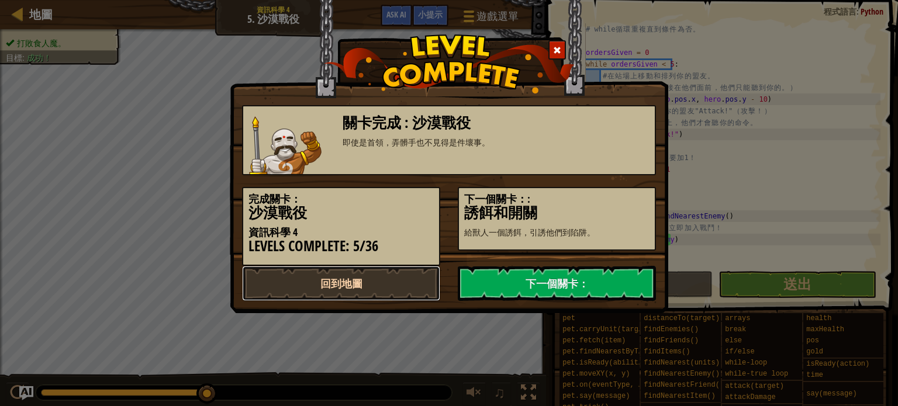
click at [374, 286] on link "回到地圖" at bounding box center [341, 283] width 198 height 35
select select "zh-HANT"
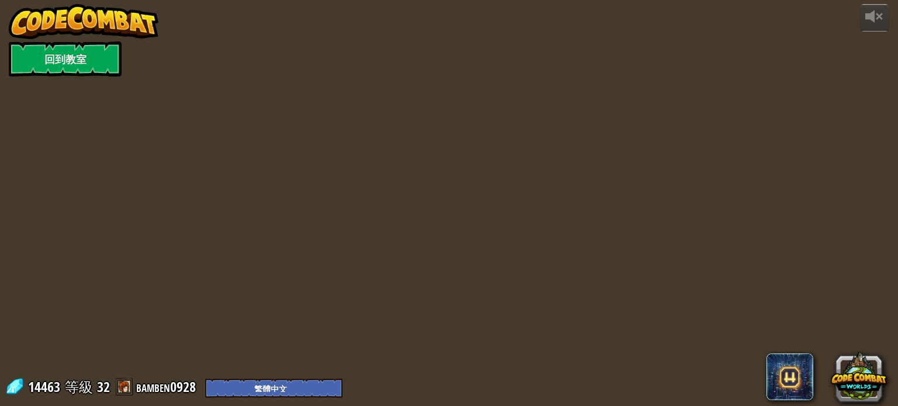
select select "zh-HANT"
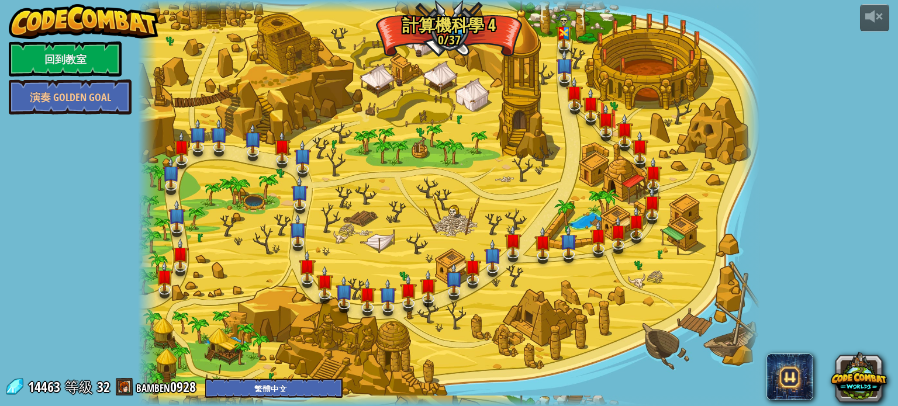
select select "zh-HANT"
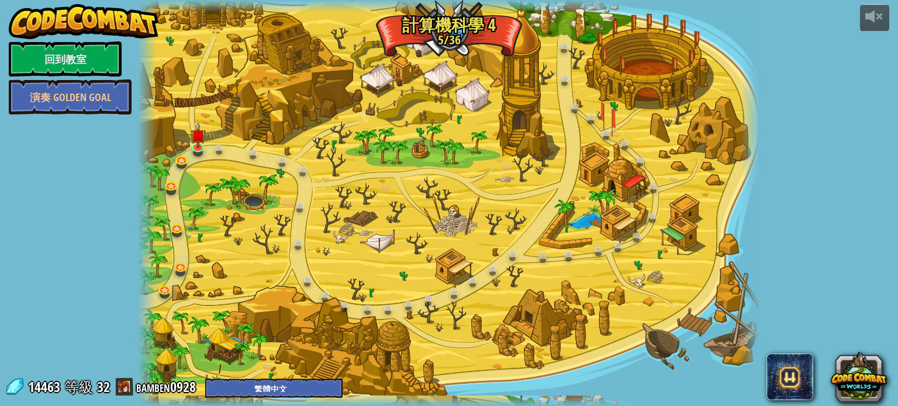
select select "zh-HANT"
